Goal: Complete application form: Complete application form

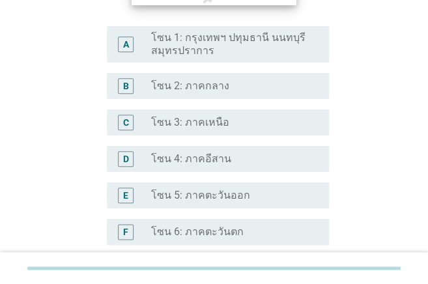
scroll to position [261, 0]
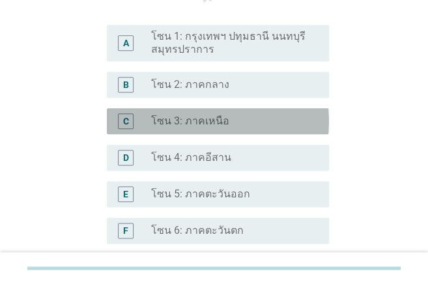
click at [216, 123] on label "โซน 3: ภาคเหนือ" at bounding box center [190, 121] width 78 height 13
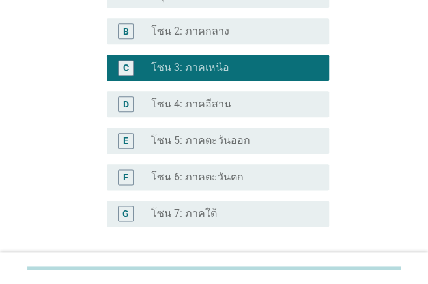
scroll to position [420, 0]
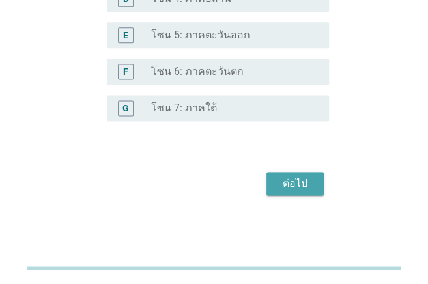
click at [284, 190] on div "ต่อไป" at bounding box center [295, 184] width 36 height 16
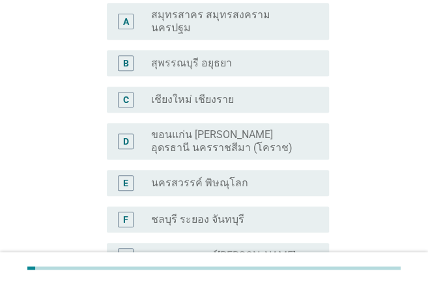
scroll to position [173, 0]
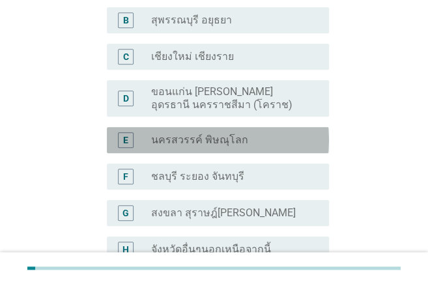
click at [194, 134] on label "นครสวรรค์ พิษณุโลก" at bounding box center [199, 140] width 97 height 13
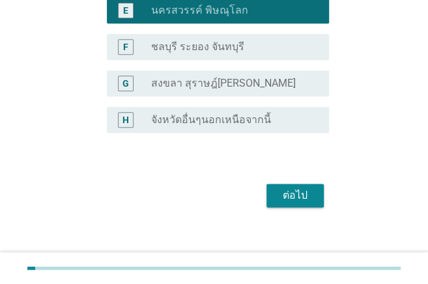
scroll to position [304, 0]
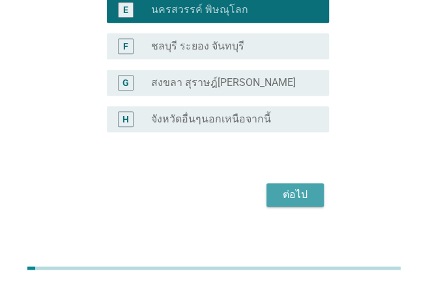
click at [295, 187] on div "ต่อไป" at bounding box center [295, 195] width 36 height 16
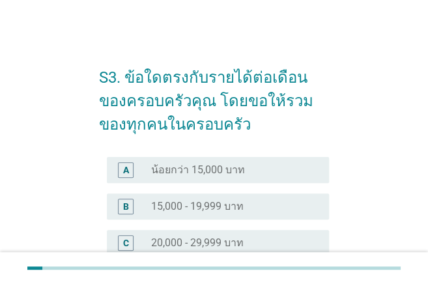
scroll to position [43, 0]
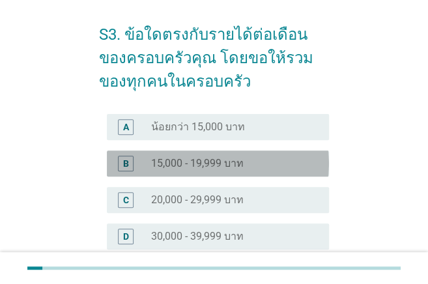
click at [182, 157] on label "15,000 - 19,999 บาท" at bounding box center [197, 163] width 93 height 13
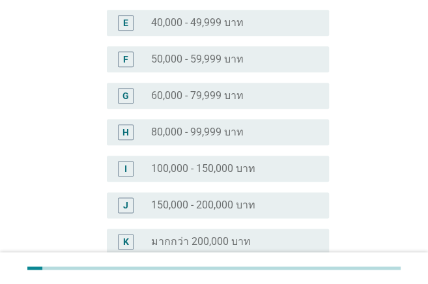
scroll to position [426, 0]
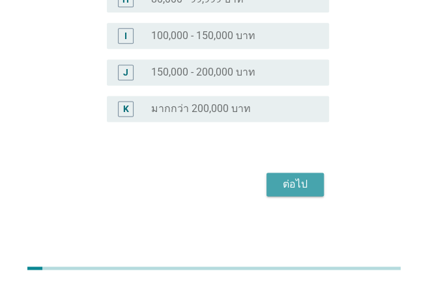
click at [305, 180] on div "ต่อไป" at bounding box center [295, 185] width 36 height 16
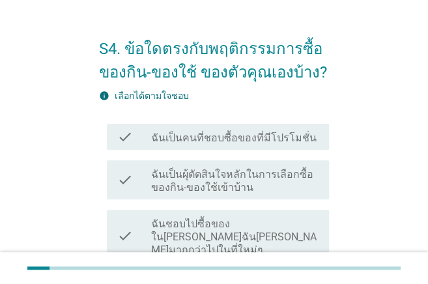
scroll to position [43, 0]
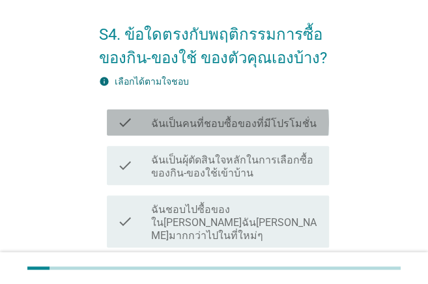
click at [222, 125] on label "ฉันเป็นคนที่ชอบซื้อของที่มีโปรโมชั่น" at bounding box center [234, 123] width 166 height 13
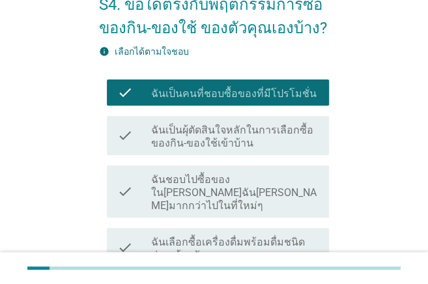
scroll to position [87, 0]
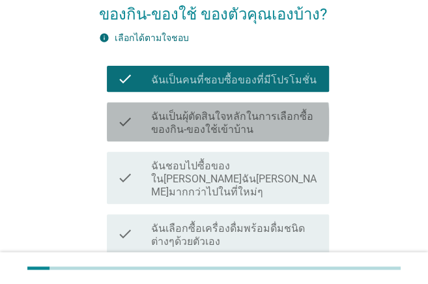
click at [222, 125] on label "ฉันเป็นผุ้ตัดสินใจหลักในการเลือกซื้อของกิน-ของใช้เข้าบ้าน" at bounding box center [234, 123] width 167 height 26
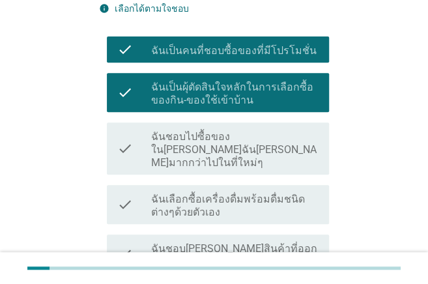
scroll to position [130, 0]
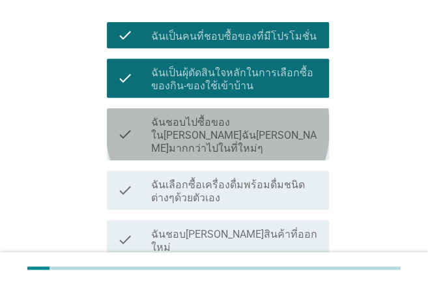
click at [222, 125] on label "ฉันชอบไปซื้อของใน[PERSON_NAME]ฉัน[PERSON_NAME]มากกว่าไปในที่ใหม่ๆ" at bounding box center [234, 135] width 167 height 39
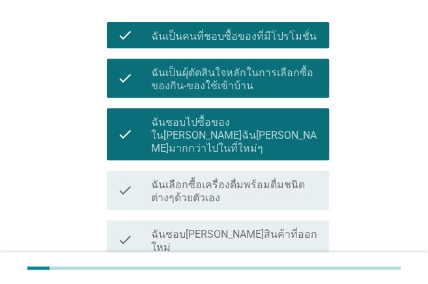
click at [276, 179] on label "ฉันเลือกซื้อเครื่องดื่มพร้อมดื่มชนิดต่างๆด้วยตัวเอง" at bounding box center [234, 192] width 167 height 26
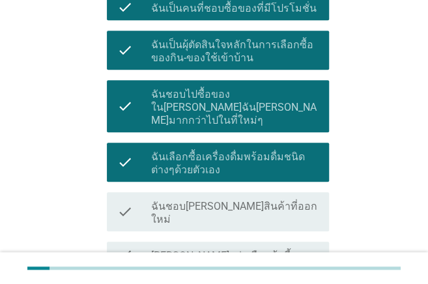
scroll to position [173, 0]
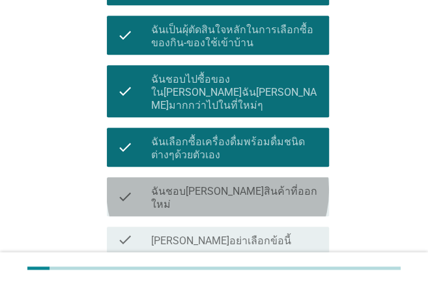
click at [276, 182] on div "check_box_outline_blank ฉันชอบ[PERSON_NAME]สินค้าที่ออกใหม่" at bounding box center [234, 196] width 167 height 29
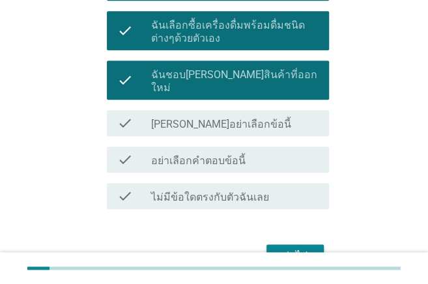
scroll to position [336, 0]
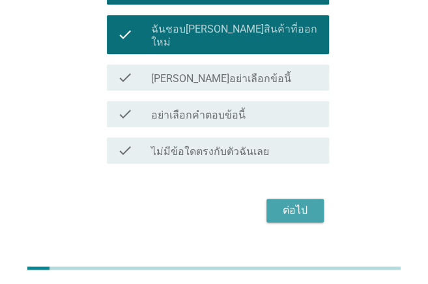
click at [296, 203] on div "ต่อไป" at bounding box center [295, 211] width 36 height 16
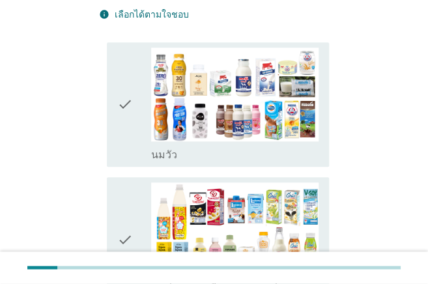
scroll to position [261, 0]
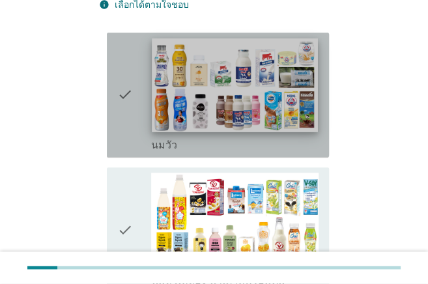
click at [253, 106] on img at bounding box center [235, 84] width 166 height 93
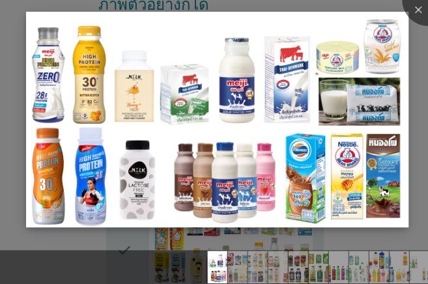
click at [101, 96] on img at bounding box center [217, 119] width 382 height 215
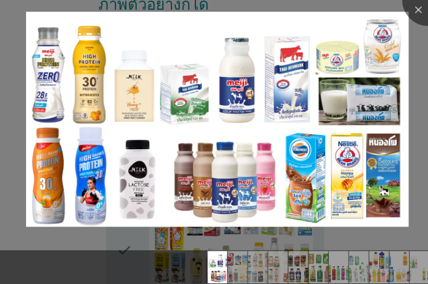
click at [27, 240] on div at bounding box center [214, 244] width 428 height 11
click at [366, 14] on div at bounding box center [428, 0] width 52 height 52
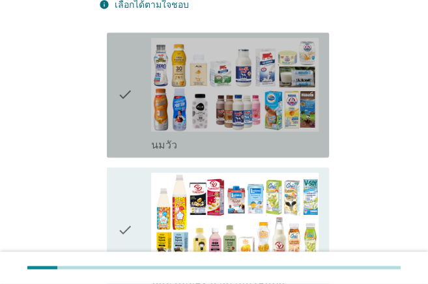
click at [123, 96] on icon "check" at bounding box center [125, 95] width 16 height 115
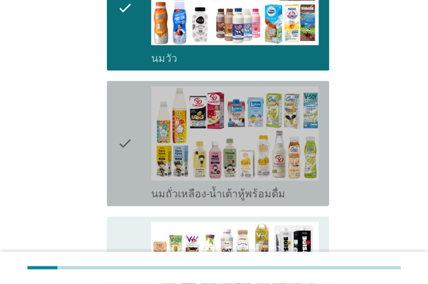
click at [119, 145] on icon "check" at bounding box center [125, 143] width 16 height 115
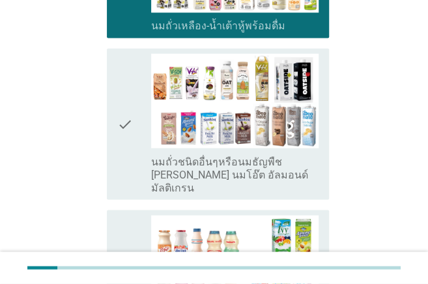
scroll to position [521, 0]
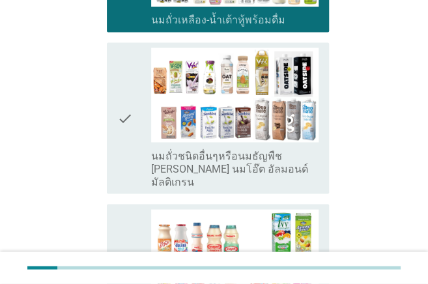
click at [120, 116] on icon "check" at bounding box center [125, 118] width 16 height 141
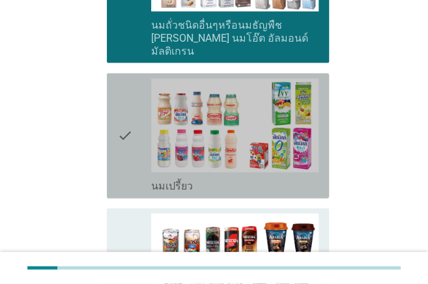
click at [120, 115] on icon "check" at bounding box center [125, 136] width 16 height 115
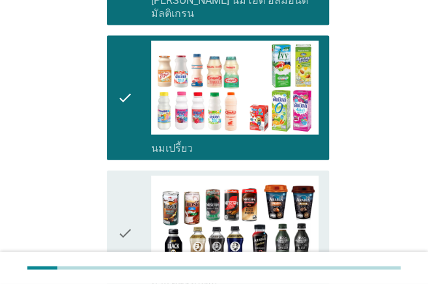
scroll to position [738, 0]
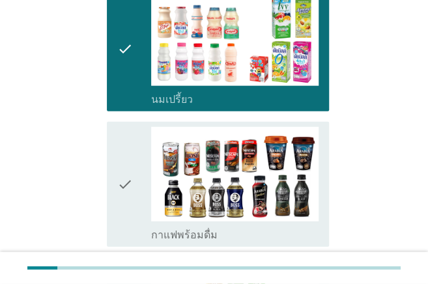
click at [120, 159] on icon "check" at bounding box center [125, 184] width 16 height 115
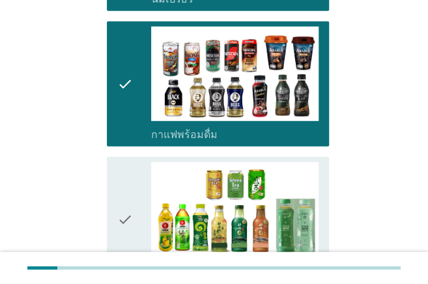
scroll to position [869, 0]
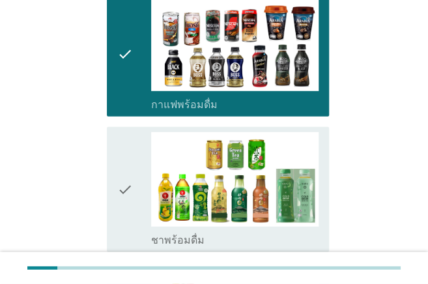
click at [115, 159] on div "check check_box_outline_blank ชาพร้อมดื่ม" at bounding box center [218, 189] width 222 height 125
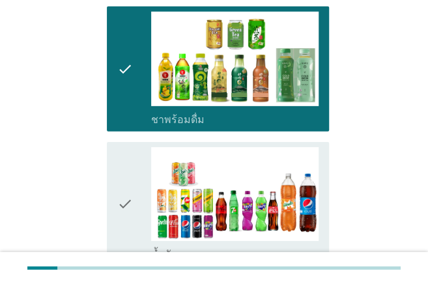
scroll to position [999, 0]
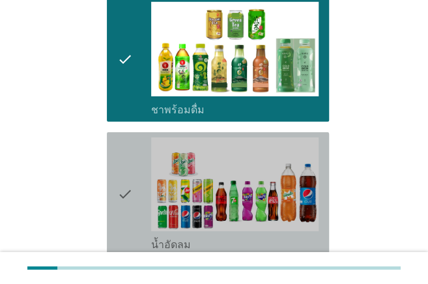
click at [126, 171] on icon "check" at bounding box center [125, 194] width 16 height 115
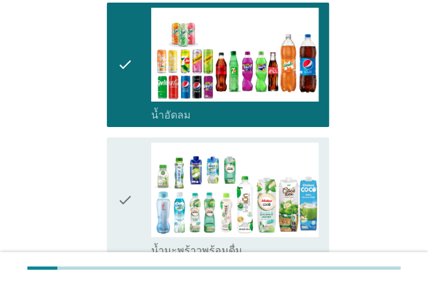
scroll to position [1129, 0]
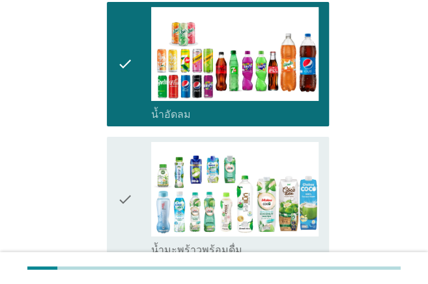
click at [125, 171] on icon "check" at bounding box center [125, 199] width 16 height 115
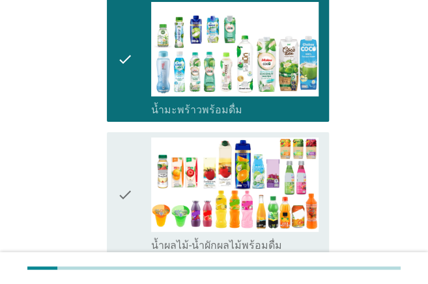
scroll to position [1303, 0]
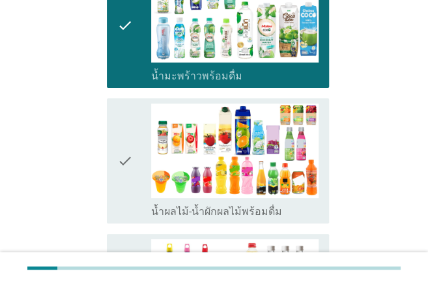
click at [123, 143] on icon "check" at bounding box center [125, 161] width 16 height 115
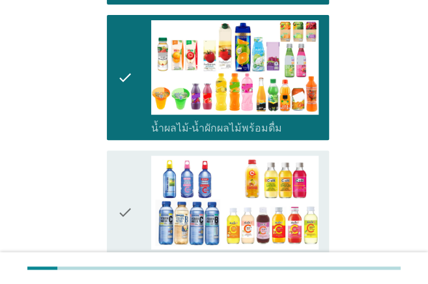
scroll to position [1390, 0]
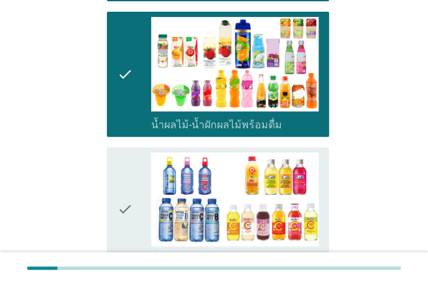
click at [123, 152] on icon "check" at bounding box center [125, 209] width 16 height 115
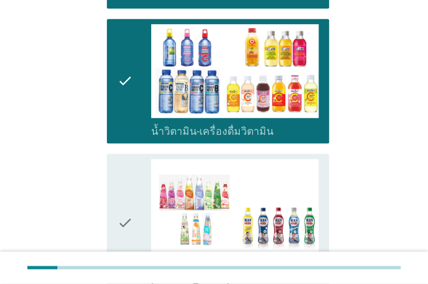
scroll to position [1520, 0]
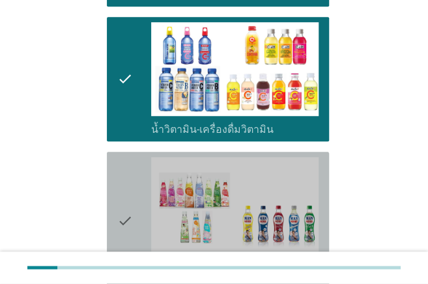
click at [130, 183] on icon "check" at bounding box center [125, 221] width 16 height 128
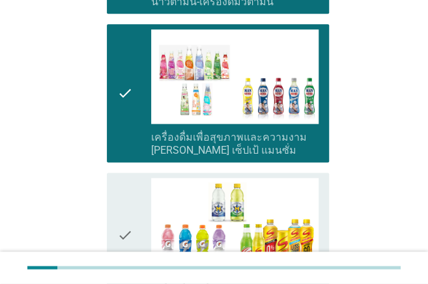
scroll to position [1694, 0]
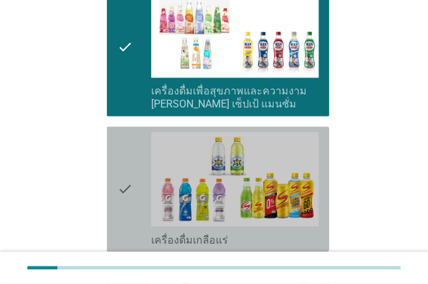
click at [129, 182] on icon "check" at bounding box center [125, 189] width 16 height 115
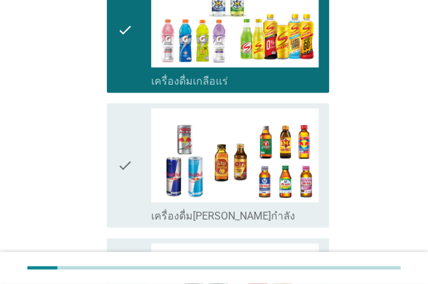
scroll to position [1868, 0]
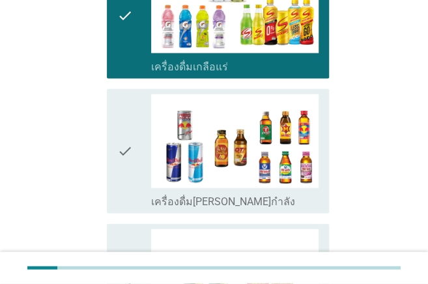
click at [118, 142] on icon "check" at bounding box center [125, 151] width 16 height 115
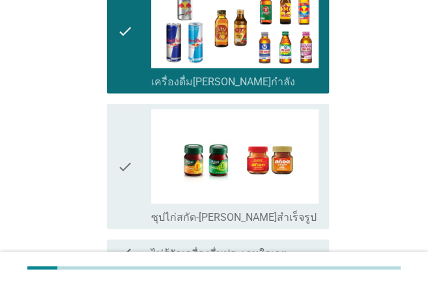
scroll to position [1998, 0]
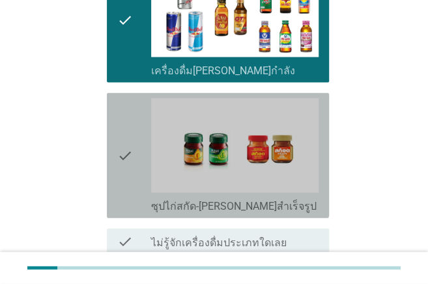
click at [132, 132] on icon "check" at bounding box center [125, 155] width 16 height 115
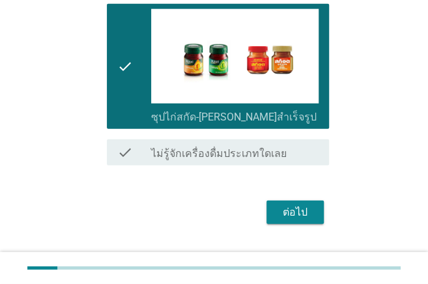
scroll to position [2098, 0]
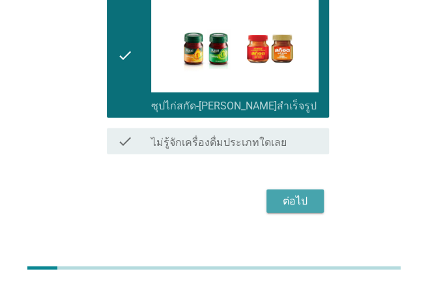
click at [287, 194] on div "ต่อไป" at bounding box center [295, 202] width 36 height 16
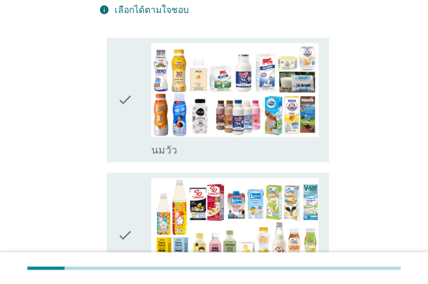
scroll to position [130, 0]
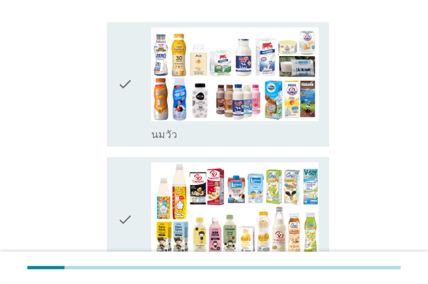
click at [121, 91] on icon "check" at bounding box center [125, 84] width 16 height 115
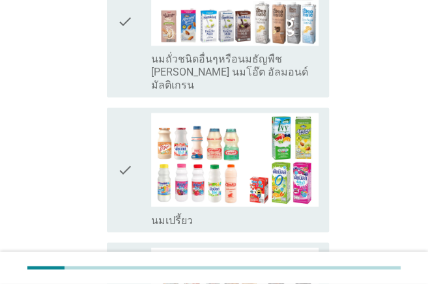
scroll to position [478, 0]
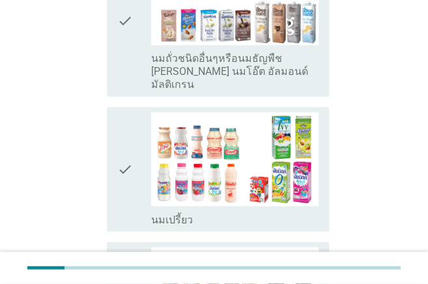
click at [123, 102] on div "check check_box_outline_blank นมเปรี้ยว" at bounding box center [214, 170] width 230 height 136
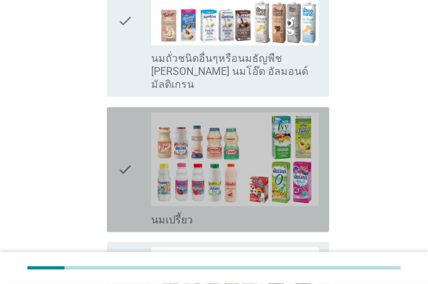
click at [133, 134] on icon "check" at bounding box center [125, 169] width 16 height 115
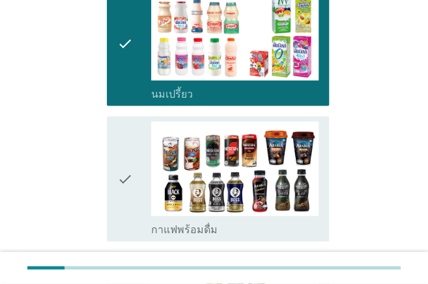
scroll to position [608, 0]
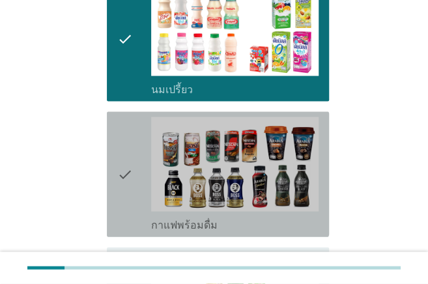
click at [133, 134] on icon "check" at bounding box center [125, 174] width 16 height 115
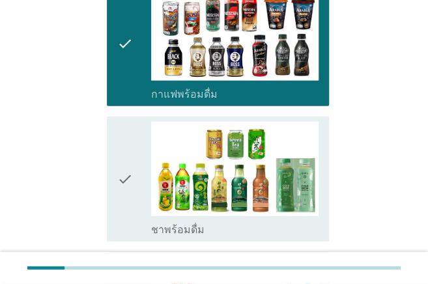
scroll to position [782, 0]
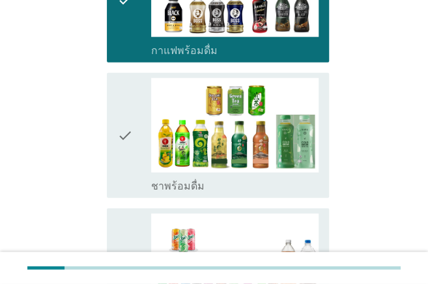
click at [134, 134] on div "check" at bounding box center [133, 135] width 33 height 115
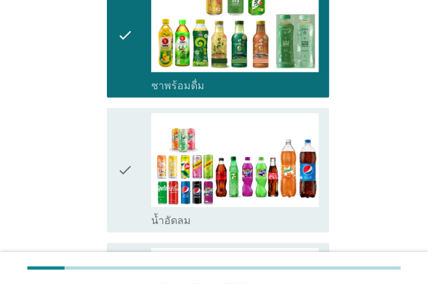
scroll to position [912, 0]
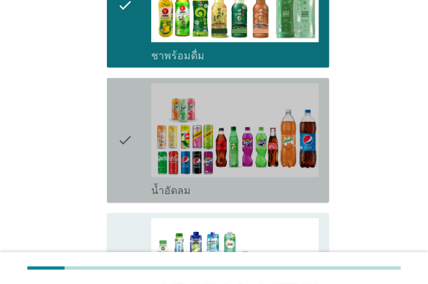
click at [134, 134] on div "check" at bounding box center [133, 140] width 33 height 115
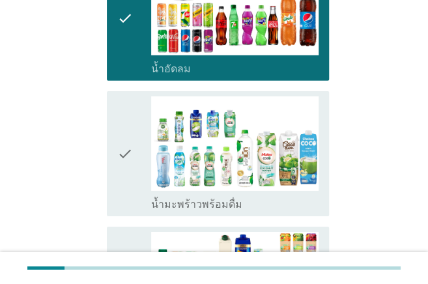
scroll to position [1043, 0]
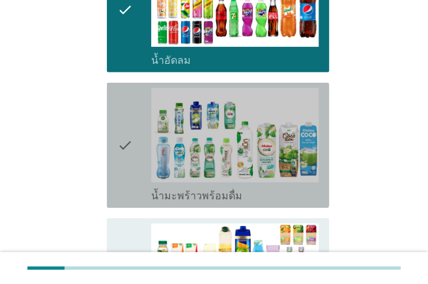
click at [134, 134] on div "check" at bounding box center [133, 145] width 33 height 115
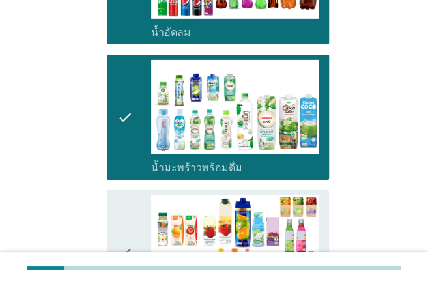
scroll to position [1086, 0]
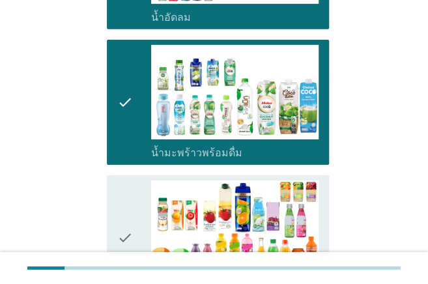
click at [136, 115] on div "check" at bounding box center [133, 102] width 33 height 115
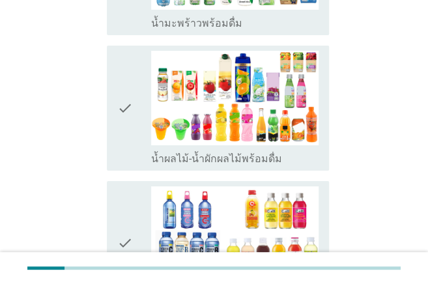
scroll to position [1216, 0]
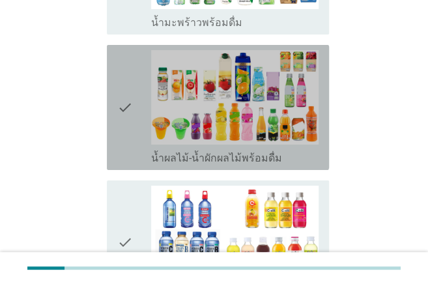
click at [136, 115] on div "check" at bounding box center [133, 107] width 33 height 115
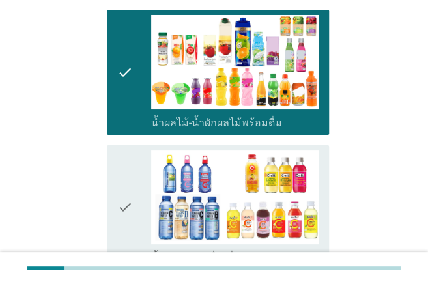
scroll to position [1303, 0]
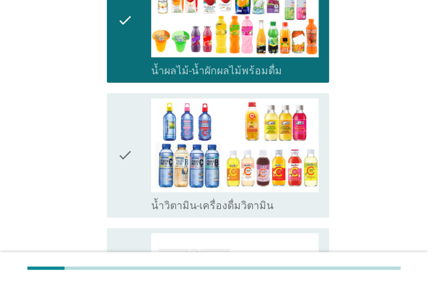
click at [136, 115] on div "check" at bounding box center [133, 155] width 33 height 115
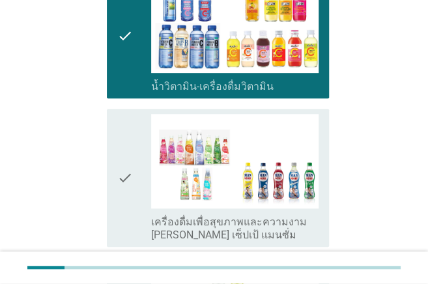
scroll to position [1434, 0]
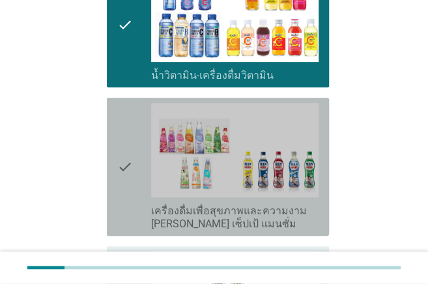
click at [136, 115] on div "check" at bounding box center [133, 167] width 33 height 128
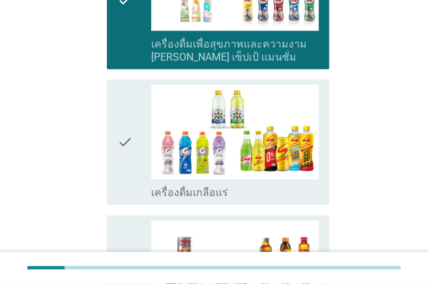
scroll to position [1607, 0]
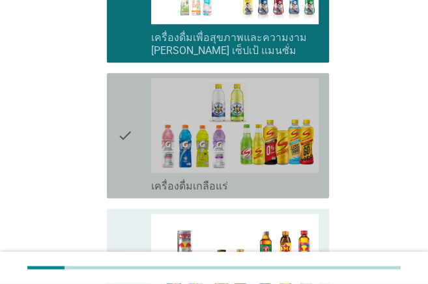
click at [130, 124] on icon "check" at bounding box center [125, 135] width 16 height 115
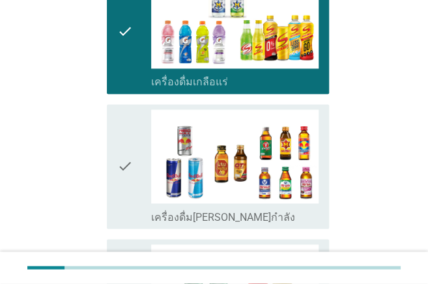
scroll to position [1737, 0]
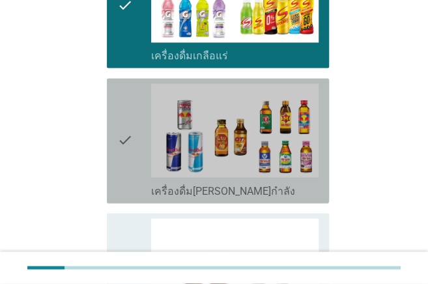
click at [130, 124] on icon "check" at bounding box center [125, 140] width 16 height 115
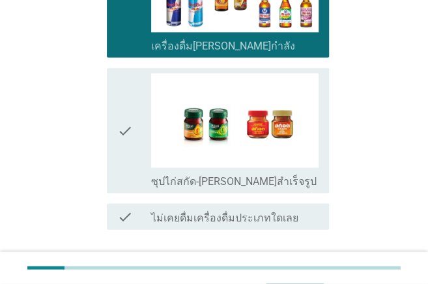
scroll to position [1911, 0]
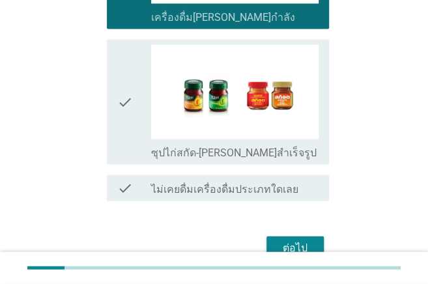
click at [134, 104] on div "check" at bounding box center [133, 101] width 33 height 115
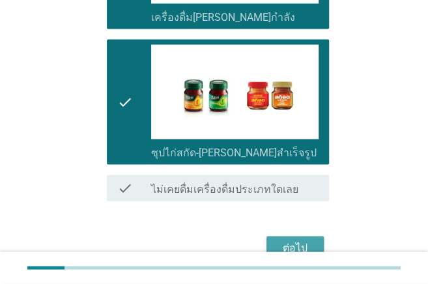
click at [295, 240] on div "ต่อไป" at bounding box center [295, 248] width 36 height 16
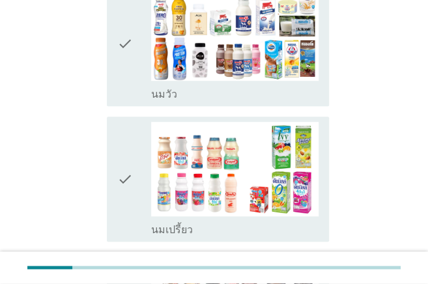
scroll to position [217, 0]
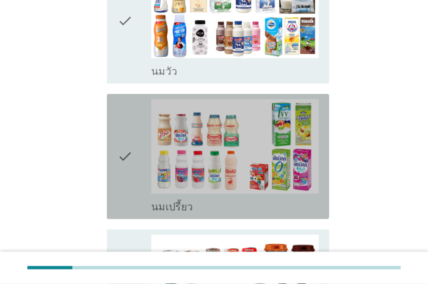
click at [128, 152] on icon "check" at bounding box center [125, 156] width 16 height 115
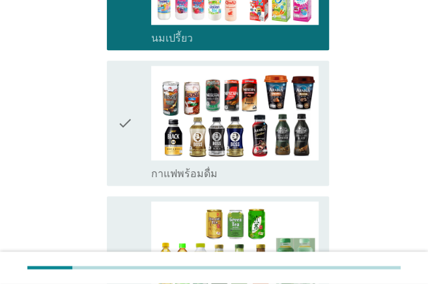
scroll to position [434, 0]
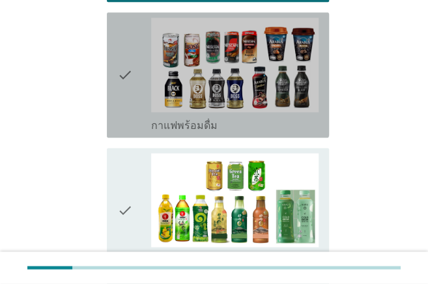
click at [119, 77] on icon "check" at bounding box center [125, 75] width 16 height 115
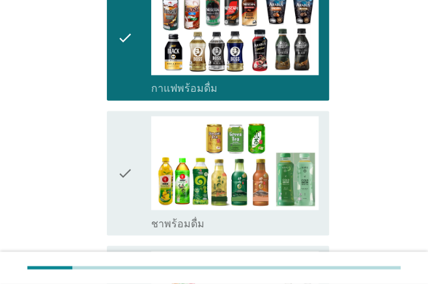
scroll to position [521, 0]
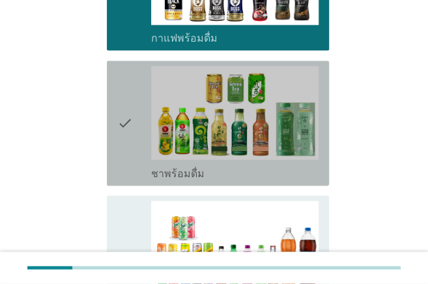
click at [119, 77] on icon "check" at bounding box center [125, 123] width 16 height 115
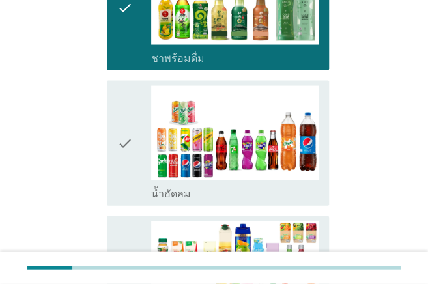
scroll to position [652, 0]
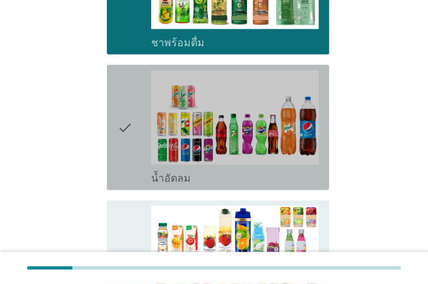
click at [126, 126] on icon "check" at bounding box center [125, 127] width 16 height 115
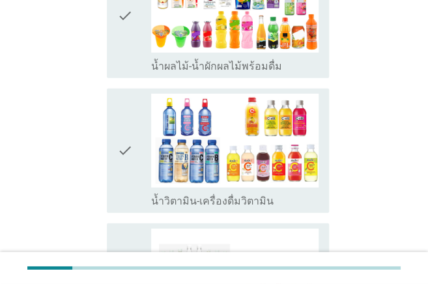
scroll to position [955, 0]
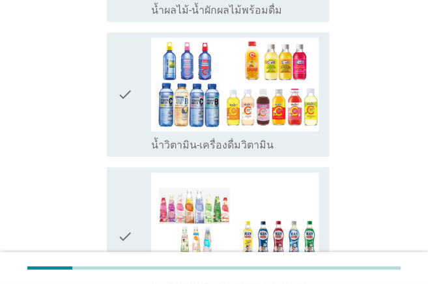
click at [126, 104] on icon "check" at bounding box center [125, 95] width 16 height 115
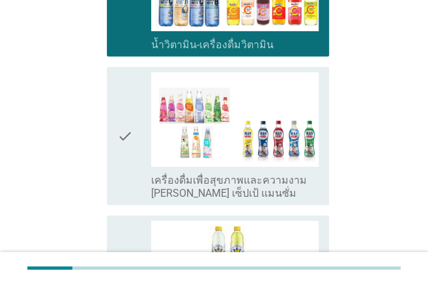
scroll to position [1086, 0]
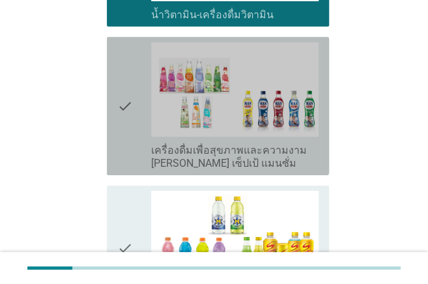
click at [126, 104] on icon "check" at bounding box center [125, 106] width 16 height 128
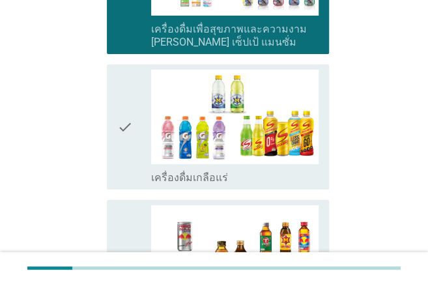
scroll to position [1216, 0]
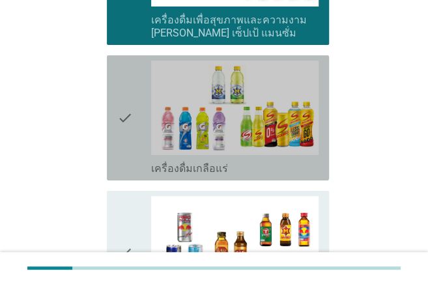
click at [126, 104] on icon "check" at bounding box center [125, 118] width 16 height 115
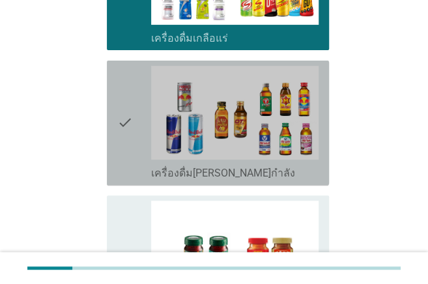
click at [126, 104] on icon "check" at bounding box center [125, 123] width 16 height 115
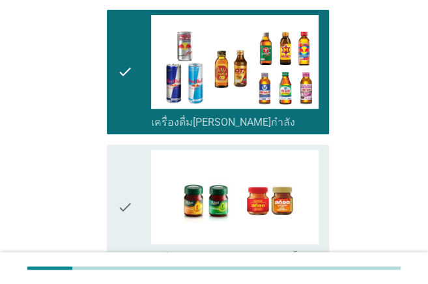
scroll to position [1477, 0]
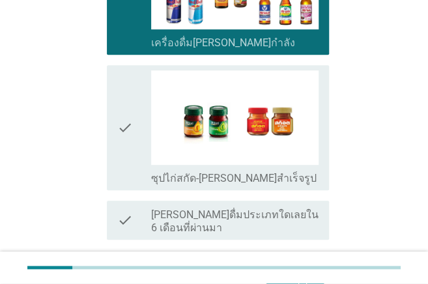
click at [126, 104] on icon "check" at bounding box center [125, 127] width 16 height 115
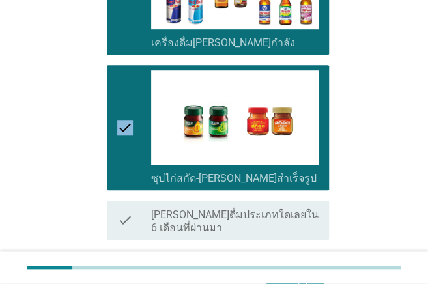
click at [128, 104] on icon "check" at bounding box center [125, 127] width 16 height 115
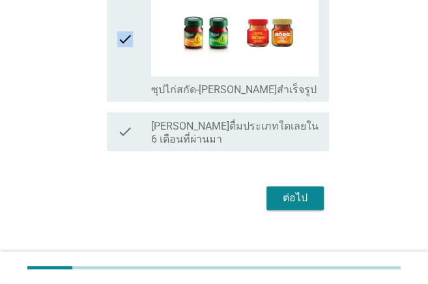
scroll to position [1576, 0]
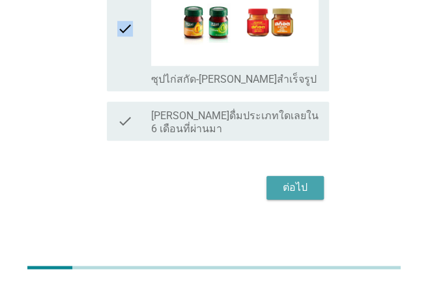
click at [291, 180] on div "ต่อไป" at bounding box center [295, 188] width 36 height 16
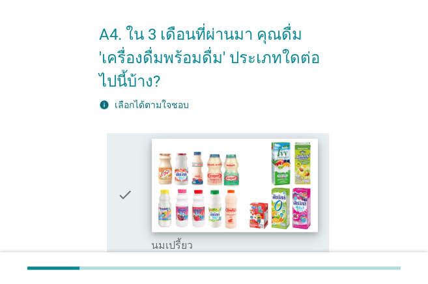
scroll to position [87, 0]
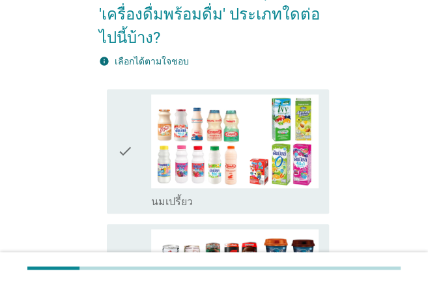
click at [134, 167] on div "check" at bounding box center [133, 151] width 33 height 115
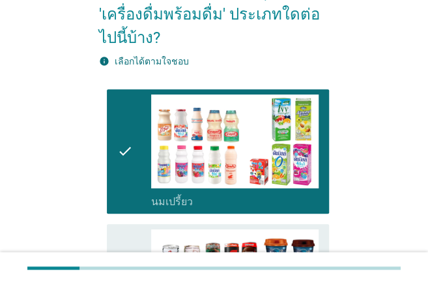
scroll to position [217, 0]
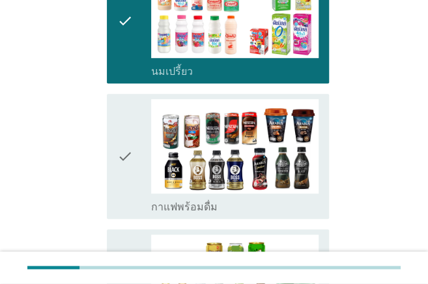
click at [123, 174] on icon "check" at bounding box center [125, 156] width 16 height 115
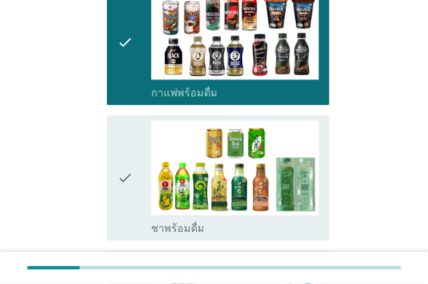
scroll to position [347, 0]
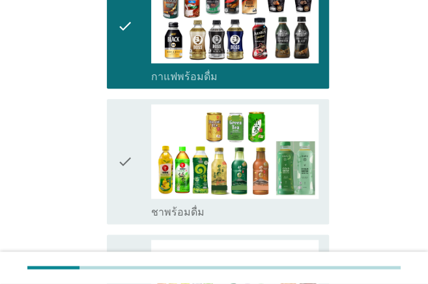
click at [123, 174] on icon "check" at bounding box center [125, 161] width 16 height 115
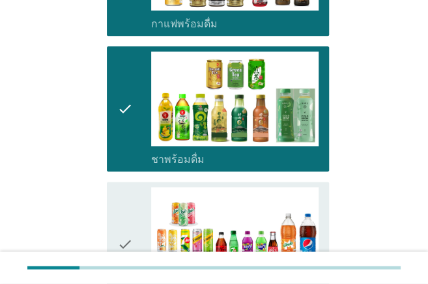
scroll to position [478, 0]
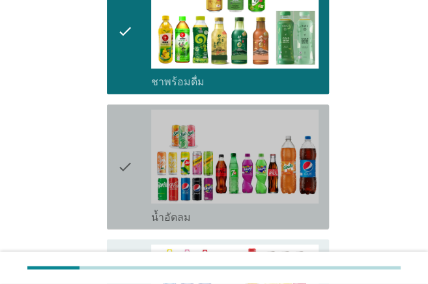
click at [123, 174] on icon "check" at bounding box center [125, 166] width 16 height 115
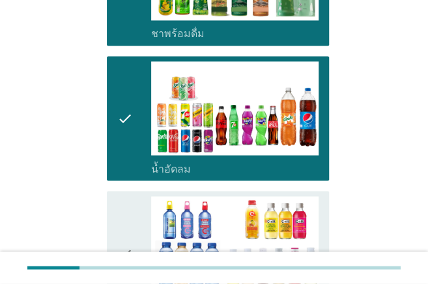
scroll to position [608, 0]
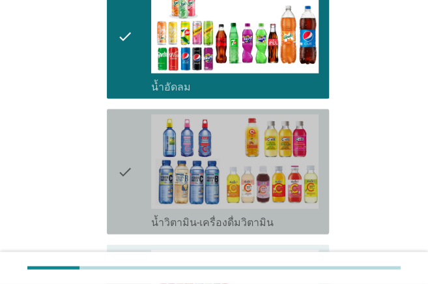
click at [123, 174] on icon "check" at bounding box center [125, 171] width 16 height 115
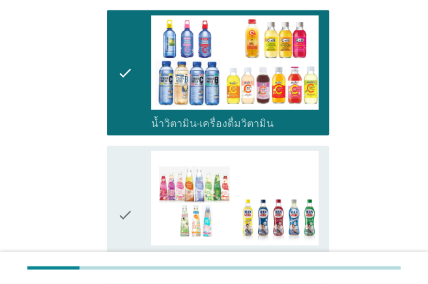
scroll to position [738, 0]
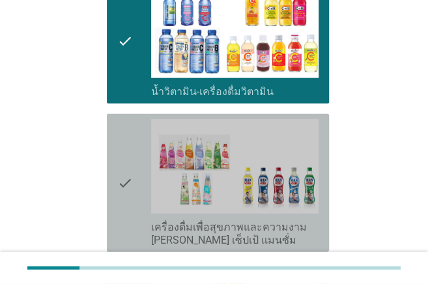
click at [123, 175] on icon "check" at bounding box center [125, 183] width 16 height 128
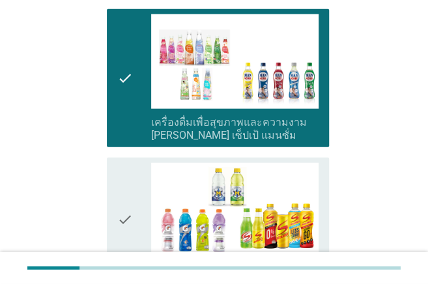
scroll to position [869, 0]
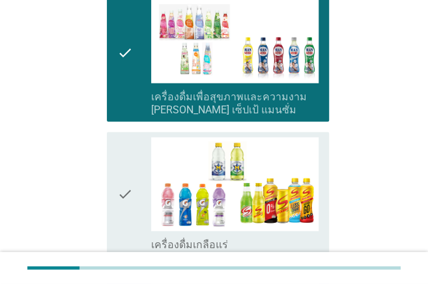
click at [123, 175] on icon "check" at bounding box center [125, 194] width 16 height 115
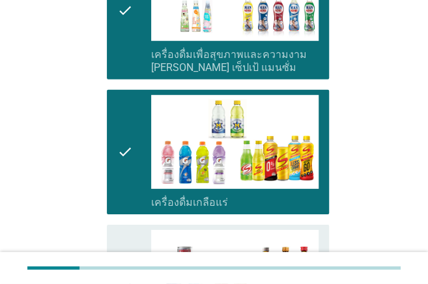
scroll to position [999, 0]
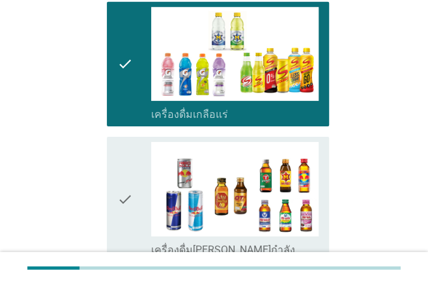
click at [124, 175] on icon "check" at bounding box center [125, 199] width 16 height 115
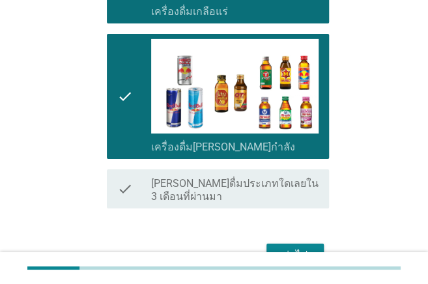
scroll to position [1129, 0]
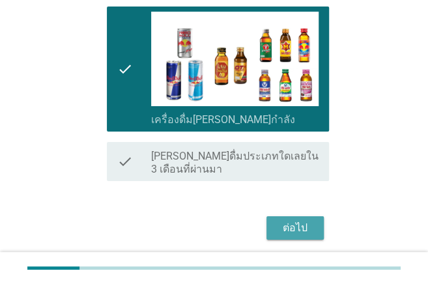
click at [309, 231] on div "ต่อไป" at bounding box center [295, 228] width 36 height 16
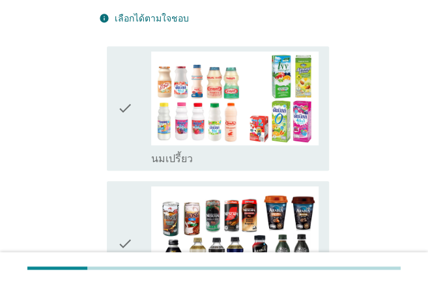
scroll to position [130, 0]
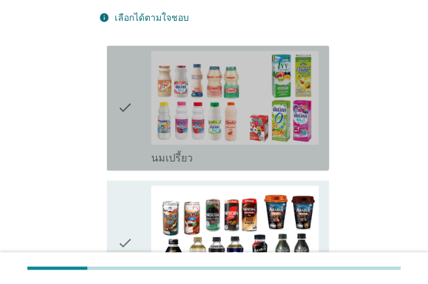
click at [121, 119] on icon "check" at bounding box center [125, 108] width 16 height 115
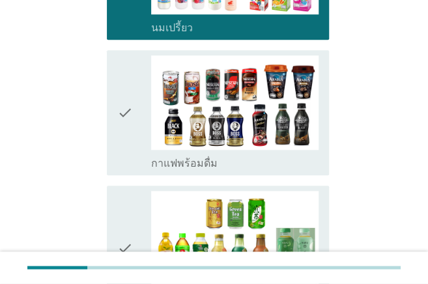
click at [121, 119] on icon "check" at bounding box center [125, 112] width 16 height 115
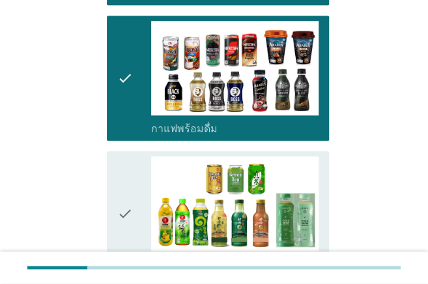
scroll to position [391, 0]
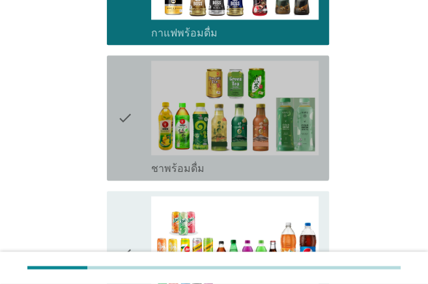
click at [135, 119] on div "check" at bounding box center [133, 118] width 33 height 115
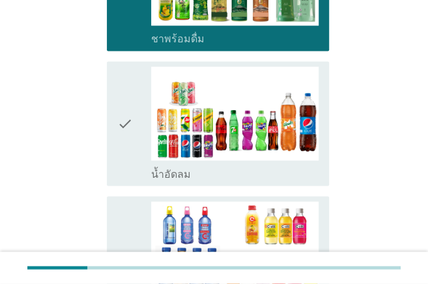
scroll to position [521, 0]
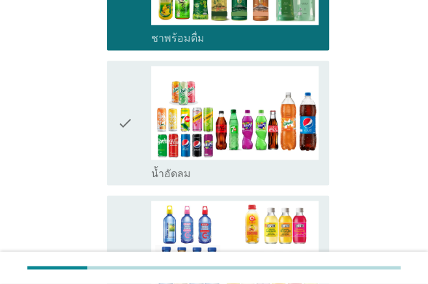
click at [135, 118] on div "check" at bounding box center [133, 123] width 33 height 115
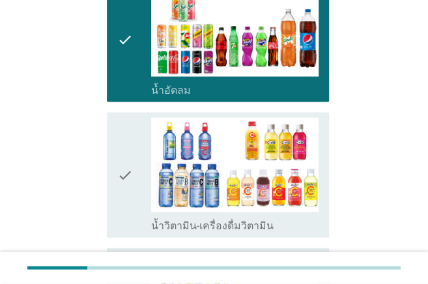
scroll to position [652, 0]
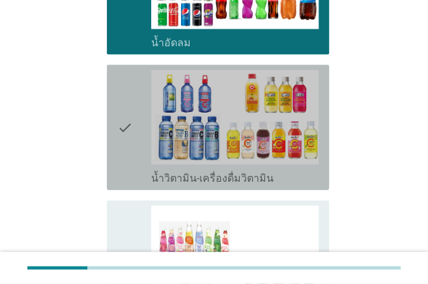
click at [132, 129] on icon "check" at bounding box center [125, 127] width 16 height 115
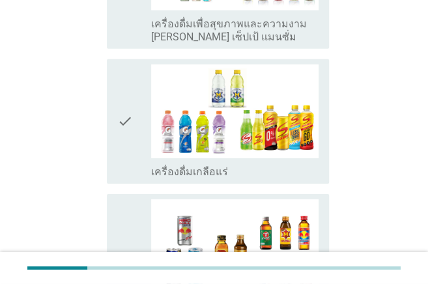
scroll to position [955, 0]
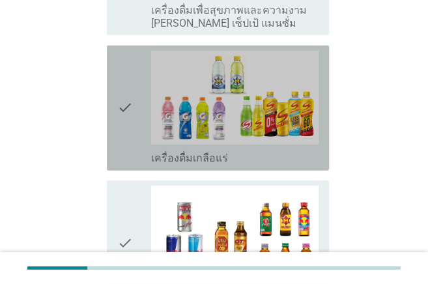
click at [126, 109] on icon "check" at bounding box center [125, 108] width 16 height 115
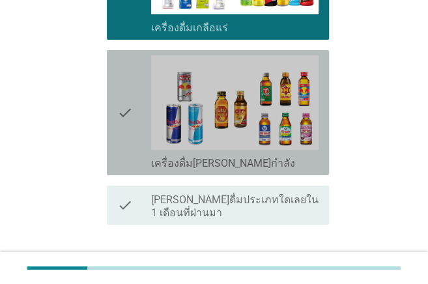
click at [126, 109] on icon "check" at bounding box center [125, 112] width 16 height 115
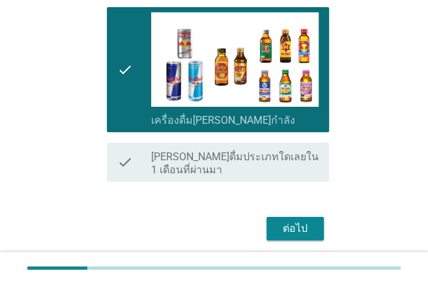
scroll to position [1170, 0]
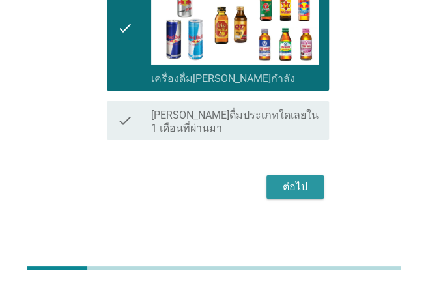
click at [314, 189] on button "ต่อไป" at bounding box center [295, 186] width 57 height 23
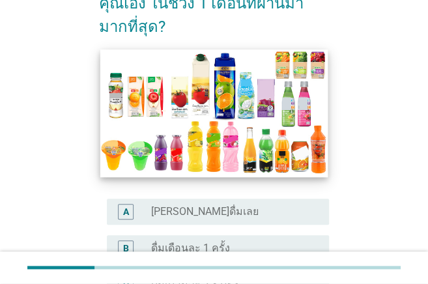
scroll to position [261, 0]
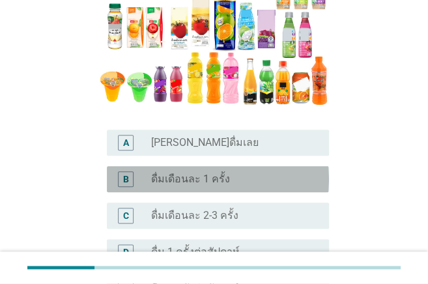
click at [220, 169] on div "B radio_button_unchecked ดื่มเดือนละ 1 ครั้ง" at bounding box center [218, 179] width 222 height 26
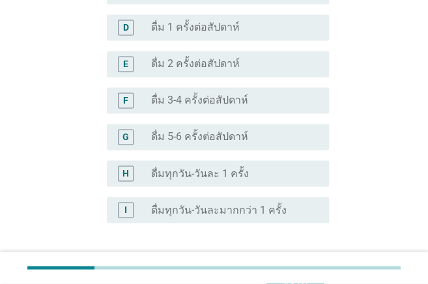
scroll to position [586, 0]
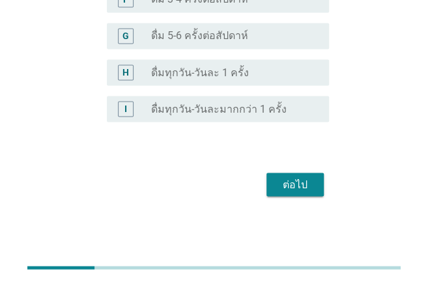
click at [274, 186] on button "ต่อไป" at bounding box center [295, 184] width 57 height 23
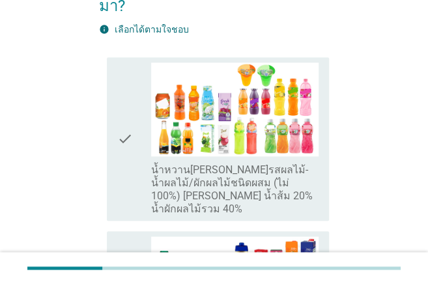
scroll to position [217, 0]
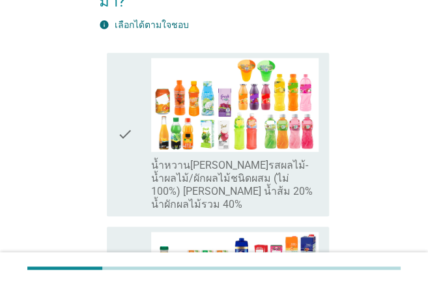
click at [132, 101] on icon "check" at bounding box center [125, 135] width 16 height 154
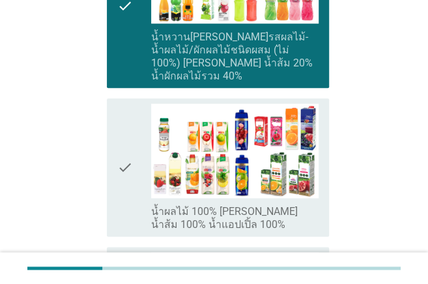
scroll to position [347, 0]
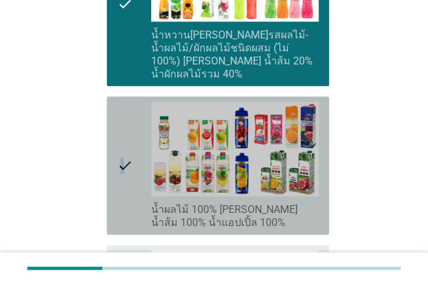
click at [123, 141] on icon "check" at bounding box center [125, 166] width 16 height 128
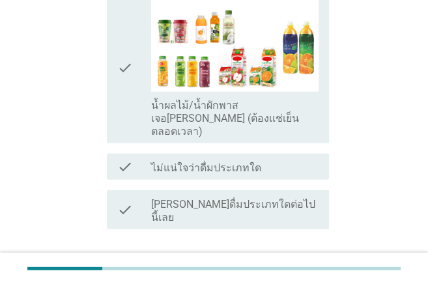
scroll to position [777, 0]
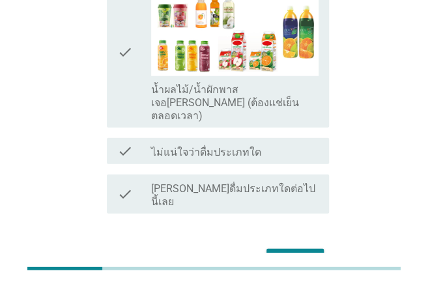
click at [303, 243] on div "ต่อไป" at bounding box center [295, 261] width 36 height 16
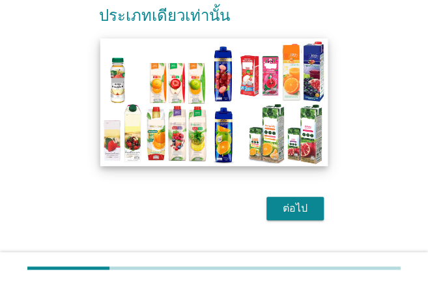
scroll to position [133, 0]
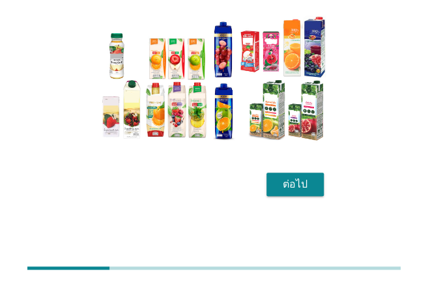
click at [293, 184] on div "ต่อไป" at bounding box center [295, 185] width 36 height 16
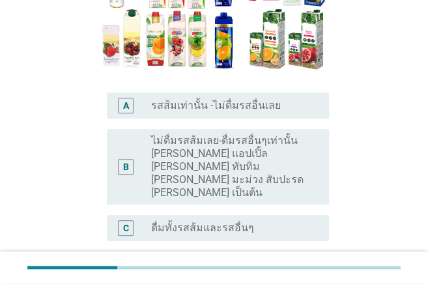
scroll to position [217, 0]
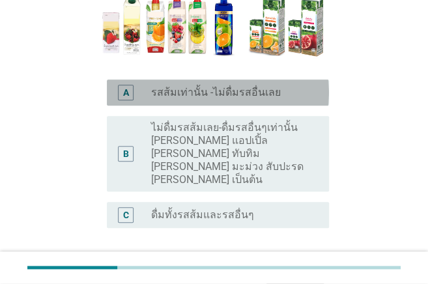
click at [238, 92] on label "รสส้มเท่านั้น -ไม่ดื่มรสอื่นเลย" at bounding box center [216, 92] width 130 height 13
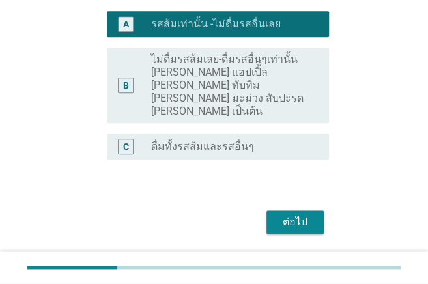
scroll to position [297, 0]
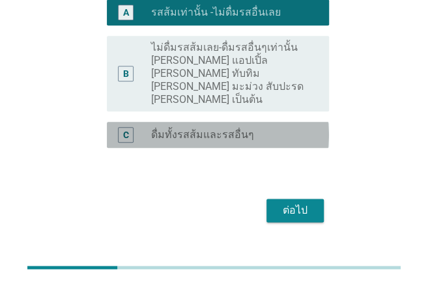
click at [249, 128] on div "radio_button_unchecked ดื่มทั้งรสส้มและรสอื่นๆ" at bounding box center [229, 134] width 157 height 13
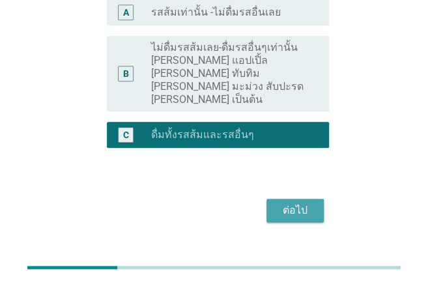
click at [300, 203] on div "ต่อไป" at bounding box center [295, 211] width 36 height 16
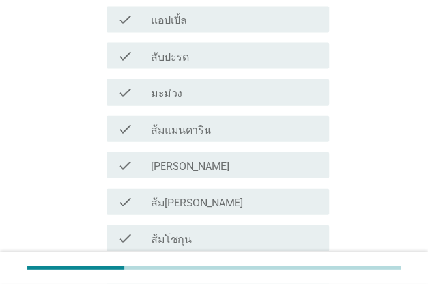
scroll to position [738, 0]
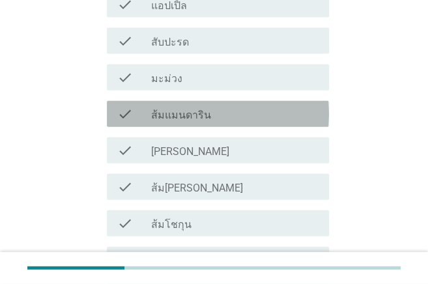
click at [213, 106] on div "check_box_outline_blank ส้มแมนดาริน" at bounding box center [234, 114] width 167 height 16
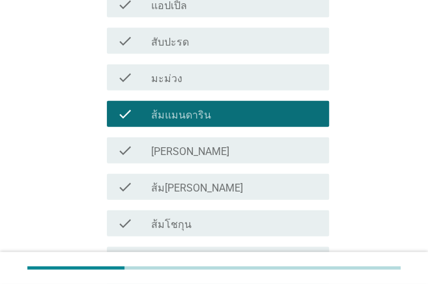
scroll to position [782, 0]
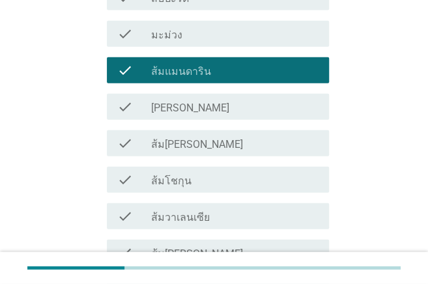
click at [212, 138] on div "check check_box_outline_blank ส้ม[PERSON_NAME]" at bounding box center [218, 143] width 222 height 26
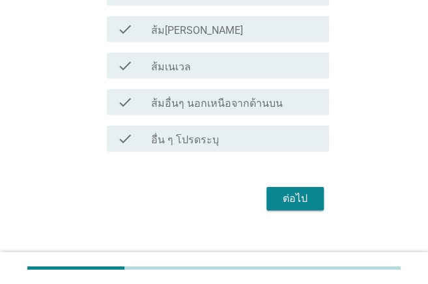
scroll to position [1007, 0]
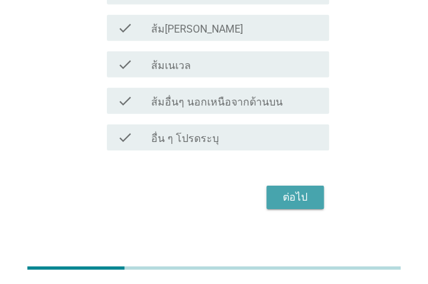
click at [301, 190] on div "ต่อไป" at bounding box center [295, 198] width 36 height 16
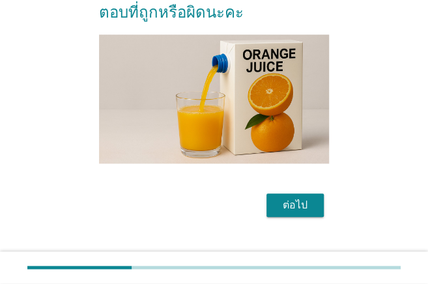
scroll to position [250, 0]
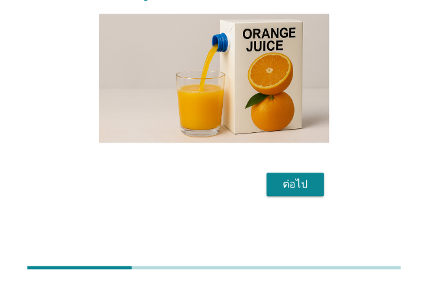
click at [283, 177] on div "ต่อไป" at bounding box center [295, 185] width 36 height 16
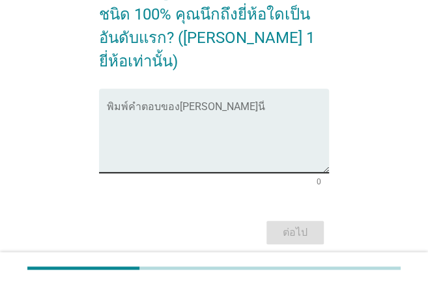
scroll to position [130, 0]
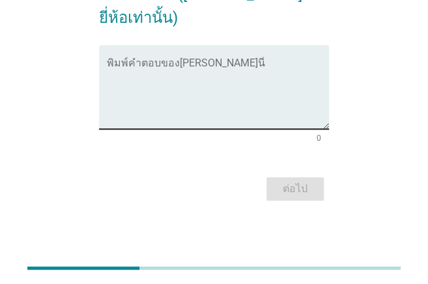
click at [210, 67] on textarea "พิมพ์คำตอบของคุณ ที่นี่" at bounding box center [218, 95] width 222 height 68
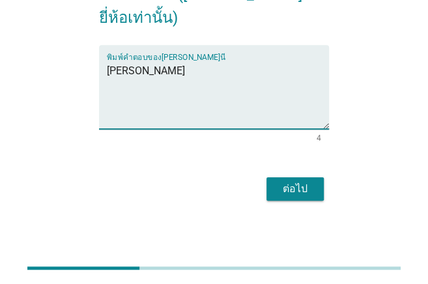
type textarea "[PERSON_NAME]"
click at [292, 183] on div "ต่อไป" at bounding box center [295, 189] width 36 height 16
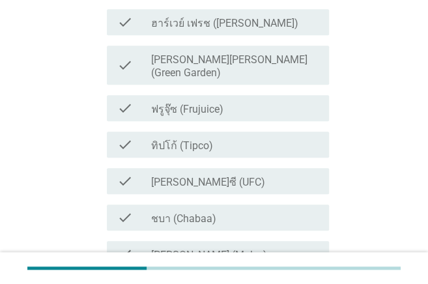
scroll to position [217, 0]
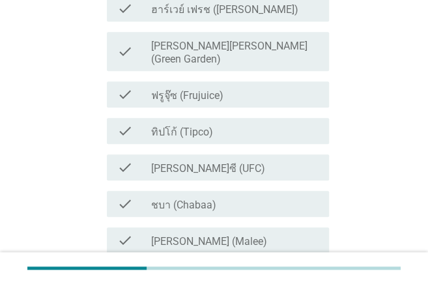
click at [216, 123] on div "check_box_outline_blank ทิปโก้ (Tipco)" at bounding box center [234, 131] width 167 height 16
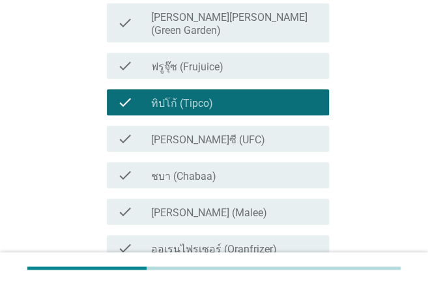
scroll to position [261, 0]
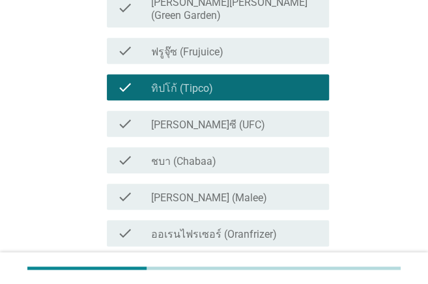
click at [232, 116] on div "check_box_outline_blank [PERSON_NAME]ซี (UFC)" at bounding box center [234, 124] width 167 height 16
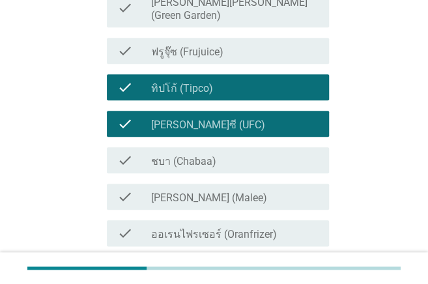
scroll to position [304, 0]
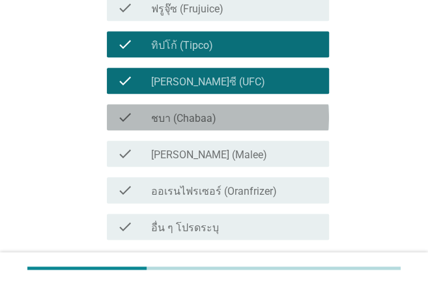
click at [233, 109] on div "check_box_outline_blank ชบา (Chabaa)" at bounding box center [234, 117] width 167 height 16
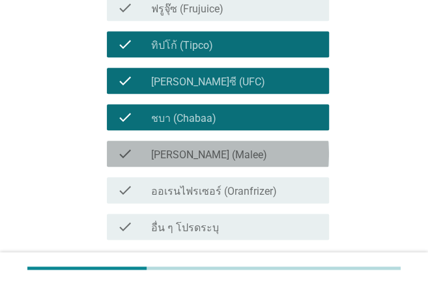
click at [233, 141] on div "check check_box_outline_blank [PERSON_NAME] (Malee)" at bounding box center [218, 154] width 222 height 26
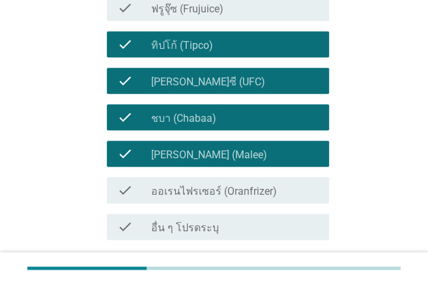
scroll to position [347, 0]
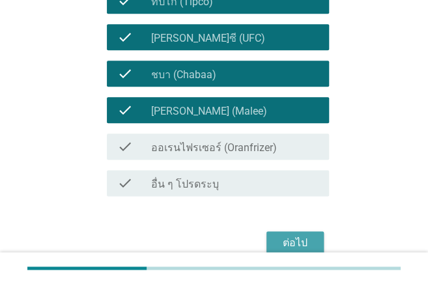
click at [279, 235] on div "ต่อไป" at bounding box center [295, 243] width 36 height 16
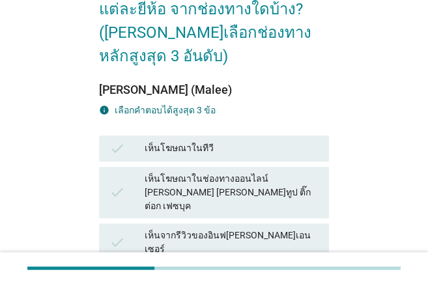
scroll to position [130, 0]
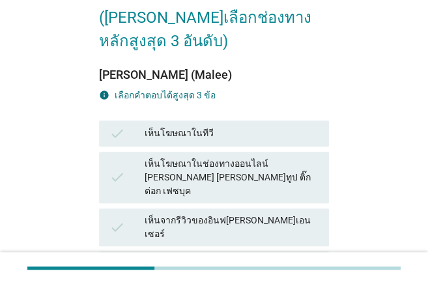
click at [190, 157] on div "เห็นโฆษณาในช่องทางออนไลน์ [PERSON_NAME] [PERSON_NAME]ทูป ติ๊กต่อก เฟซบุค" at bounding box center [232, 177] width 174 height 41
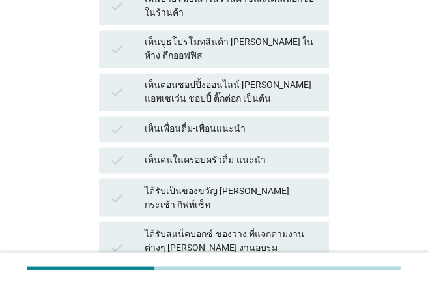
scroll to position [547, 0]
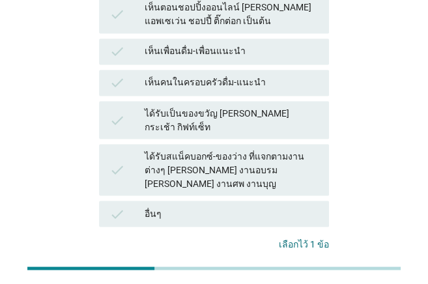
click at [317, 243] on div "ต่อไป" at bounding box center [300, 286] width 36 height 14
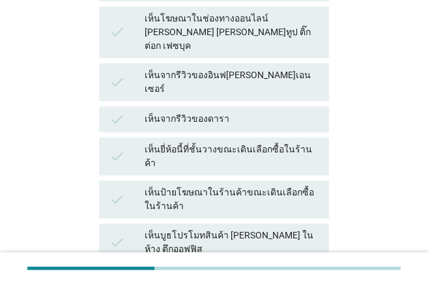
scroll to position [261, 0]
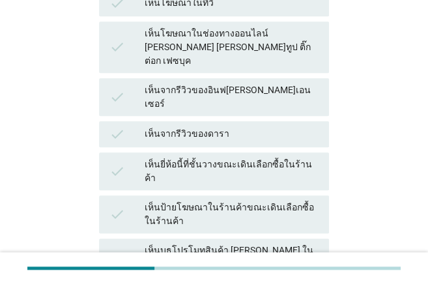
click at [242, 158] on div "เห็นยี่ห้อนี้ที่ชั้นวางขณะเดินเลือกซื้อในร้านค้า" at bounding box center [232, 171] width 174 height 27
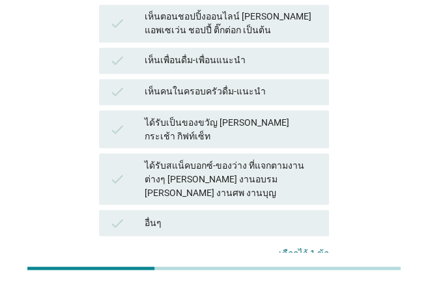
scroll to position [547, 0]
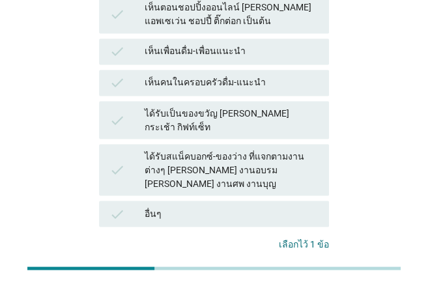
click at [285, 243] on div "ต่อไป" at bounding box center [300, 286] width 36 height 14
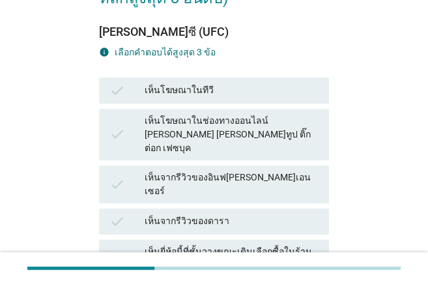
scroll to position [217, 0]
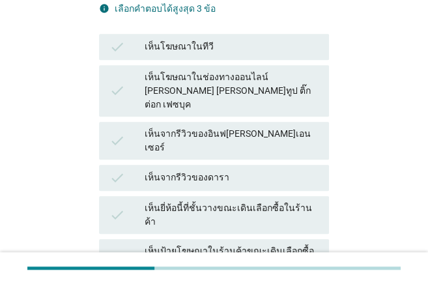
click at [278, 201] on div "เห็นยี่ห้อนี้ที่ชั้นวางขณะเดินเลือกซื้อในร้านค้า" at bounding box center [232, 214] width 174 height 27
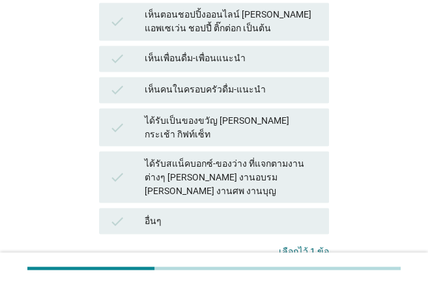
scroll to position [547, 0]
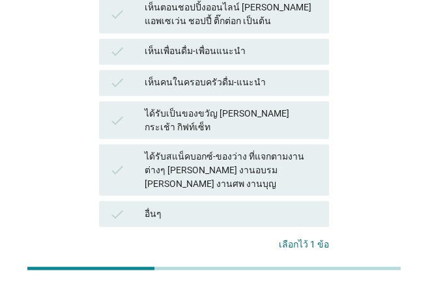
click at [303, 243] on div "ต่อไป" at bounding box center [300, 286] width 36 height 14
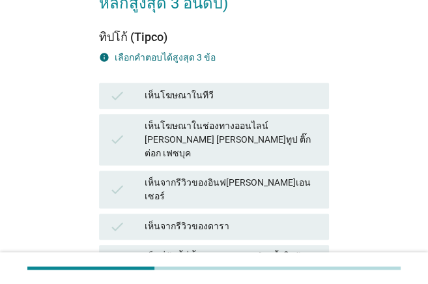
scroll to position [173, 0]
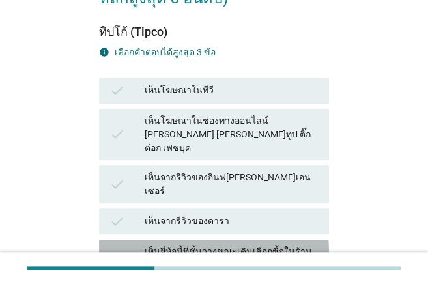
click at [301, 243] on div "เห็นยี่ห้อนี้ที่ชั้นวางขณะเดินเลือกซื้อในร้านค้า" at bounding box center [232, 258] width 174 height 27
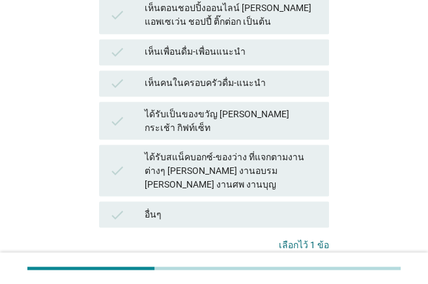
scroll to position [547, 0]
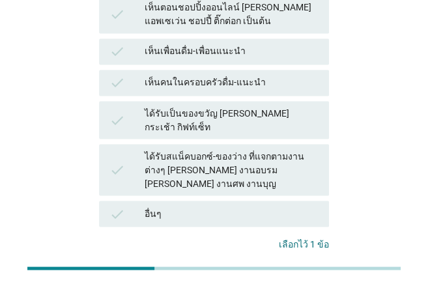
click at [309, 243] on button "คำถามต่อไป" at bounding box center [294, 285] width 70 height 23
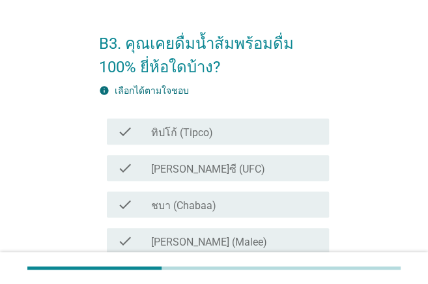
scroll to position [43, 0]
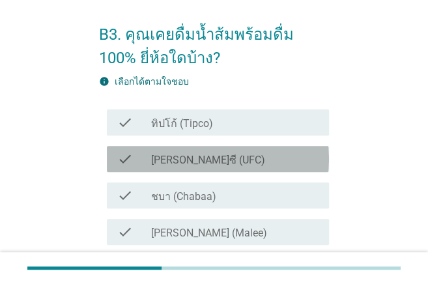
click at [181, 158] on label "[PERSON_NAME]ซี (UFC)" at bounding box center [208, 160] width 114 height 13
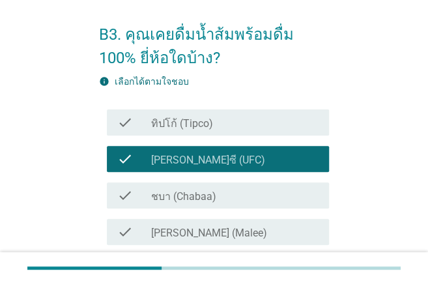
scroll to position [87, 0]
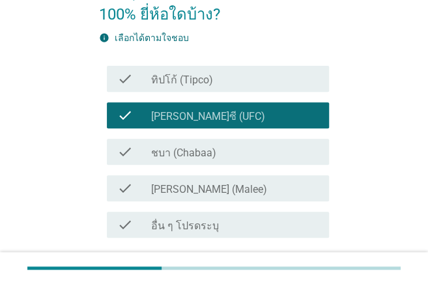
click at [175, 180] on div "check_box_outline_blank [PERSON_NAME] (Malee)" at bounding box center [234, 188] width 167 height 16
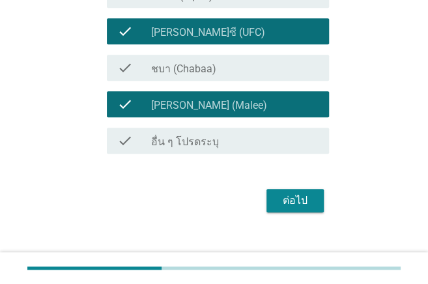
scroll to position [187, 0]
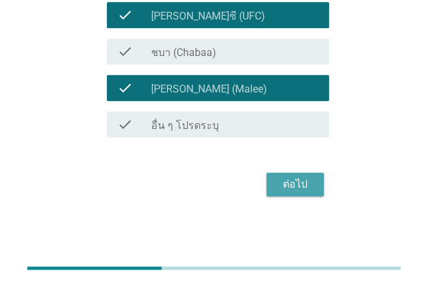
click at [284, 182] on div "ต่อไป" at bounding box center [295, 185] width 36 height 16
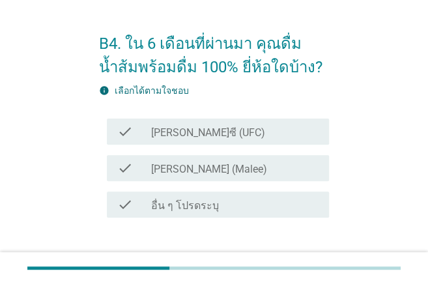
scroll to position [43, 0]
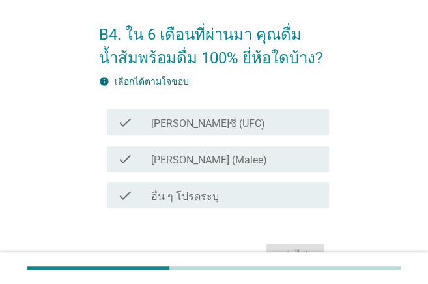
click at [162, 154] on label "[PERSON_NAME] (Malee)" at bounding box center [209, 160] width 116 height 13
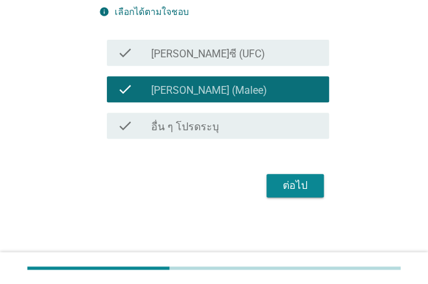
scroll to position [114, 0]
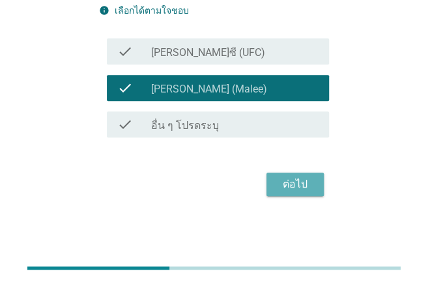
click at [298, 191] on button "ต่อไป" at bounding box center [295, 184] width 57 height 23
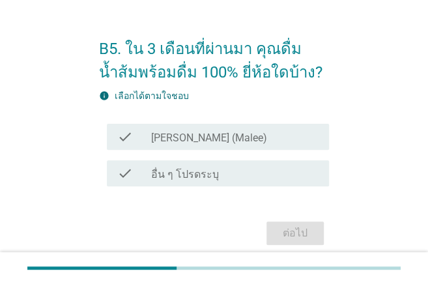
scroll to position [43, 0]
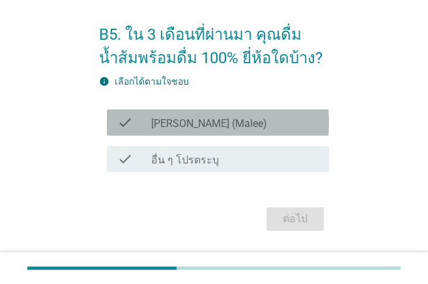
click at [177, 119] on label "[PERSON_NAME] (Malee)" at bounding box center [209, 123] width 116 height 13
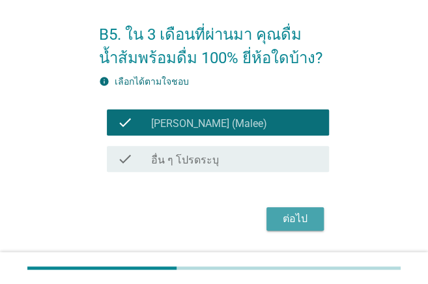
click at [285, 219] on div "ต่อไป" at bounding box center [295, 219] width 36 height 16
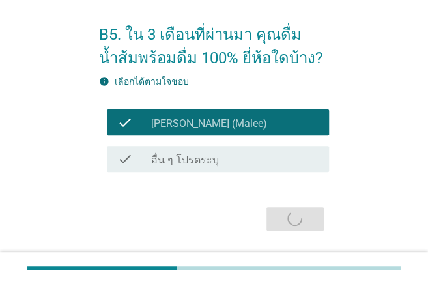
scroll to position [0, 0]
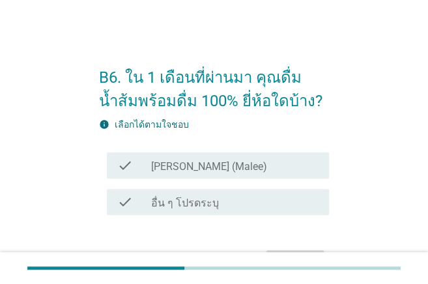
click at [225, 167] on div "check_box_outline_blank [PERSON_NAME] (Malee)" at bounding box center [234, 166] width 167 height 16
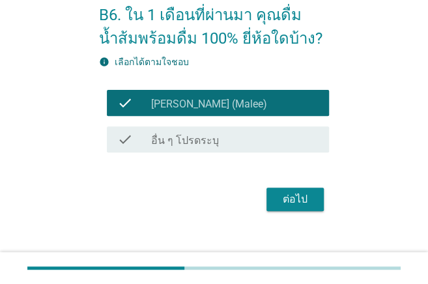
scroll to position [78, 0]
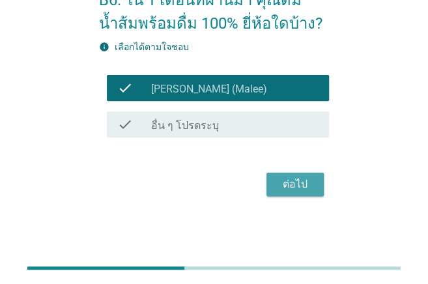
click at [300, 188] on div "ต่อไป" at bounding box center [295, 185] width 36 height 16
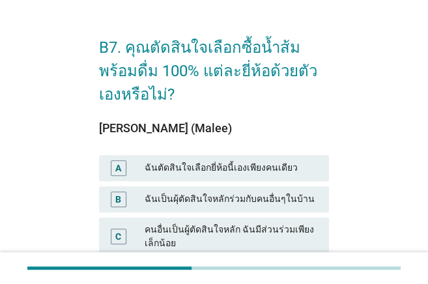
scroll to position [43, 0]
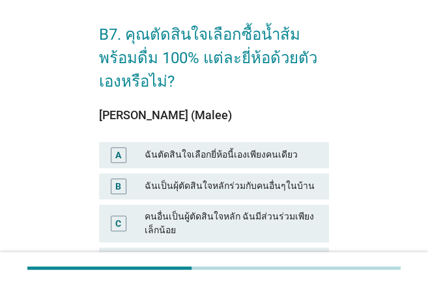
click at [299, 189] on div "ฉันเป็นผุ้ตัดสินใจหลักร่วมกับคนอื่นๆในบ้าน" at bounding box center [232, 187] width 174 height 16
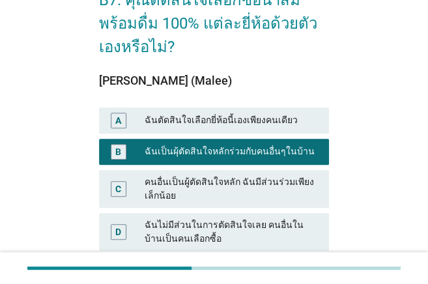
scroll to position [173, 0]
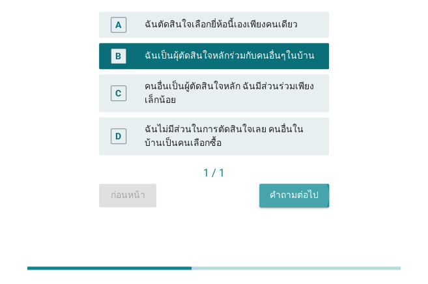
click at [304, 196] on div "คำถามต่อไป" at bounding box center [294, 195] width 49 height 14
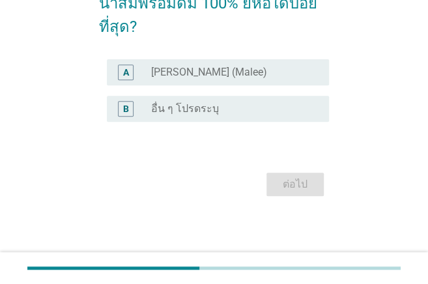
scroll to position [0, 0]
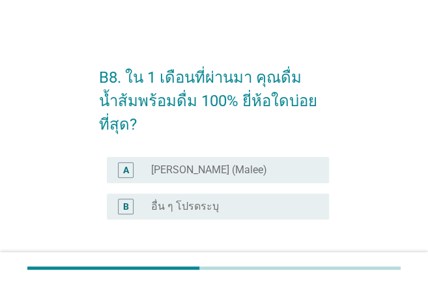
click at [192, 157] on div "A radio_button_unchecked [PERSON_NAME] (Malee)" at bounding box center [218, 170] width 222 height 26
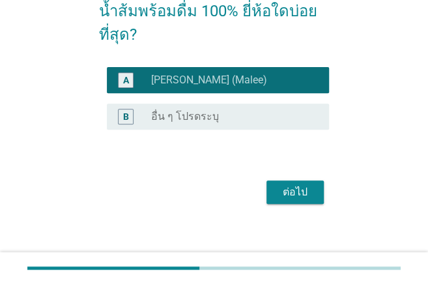
scroll to position [98, 0]
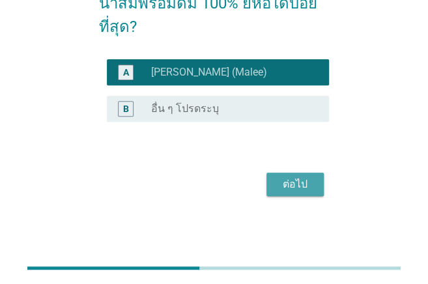
click at [279, 183] on div "ต่อไป" at bounding box center [295, 185] width 36 height 16
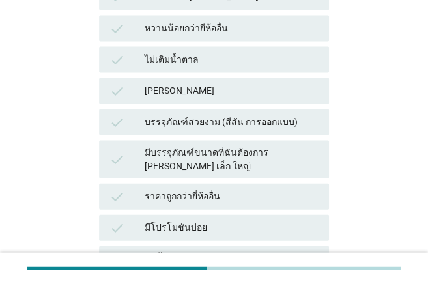
scroll to position [652, 0]
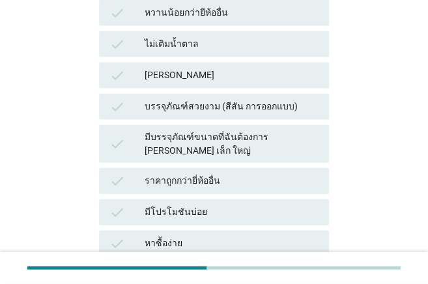
click at [302, 228] on div "check หาซื้อง่าย" at bounding box center [213, 243] width 235 height 31
click at [291, 236] on div "หาซื้อง่าย" at bounding box center [232, 244] width 174 height 16
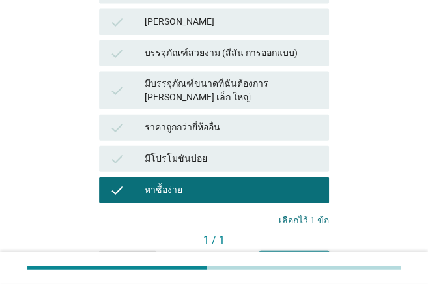
scroll to position [707, 0]
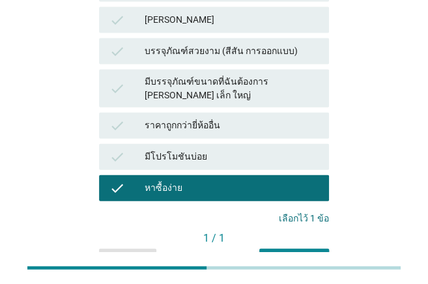
click at [283, 243] on div "คำถามต่อไป" at bounding box center [294, 260] width 49 height 14
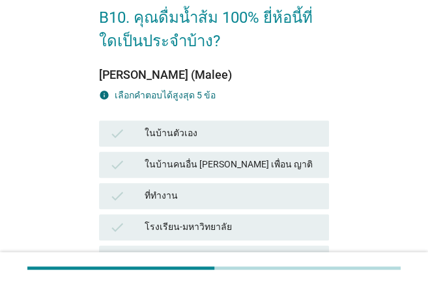
scroll to position [87, 0]
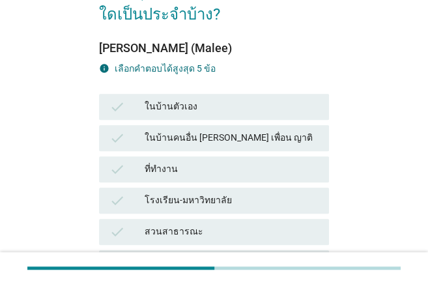
click at [190, 102] on div "ในบ้านตัวเอง" at bounding box center [232, 107] width 174 height 16
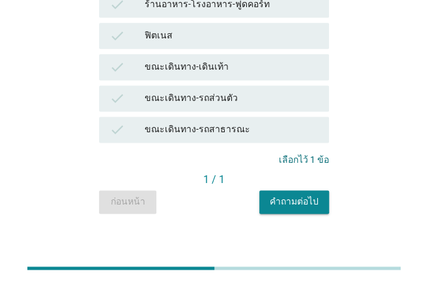
scroll to position [422, 0]
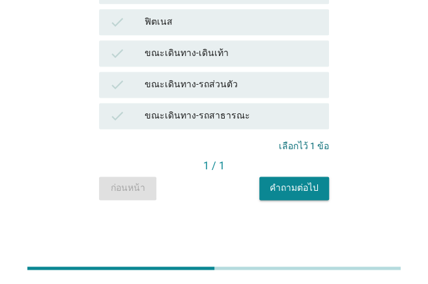
click at [276, 188] on div "คำถามต่อไป" at bounding box center [294, 188] width 49 height 14
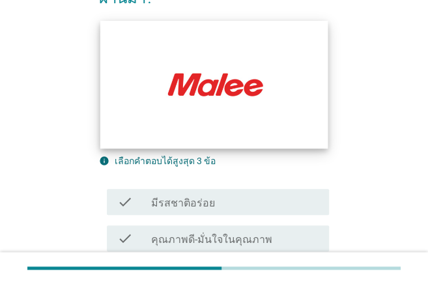
scroll to position [173, 0]
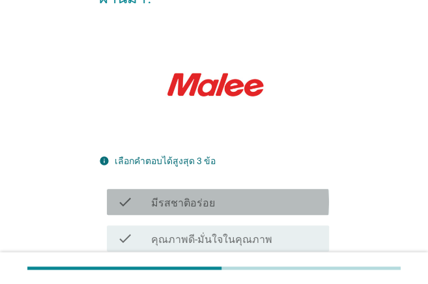
click at [218, 194] on div "check_box_outline_blank มีรสชาติอร่อย" at bounding box center [234, 202] width 167 height 16
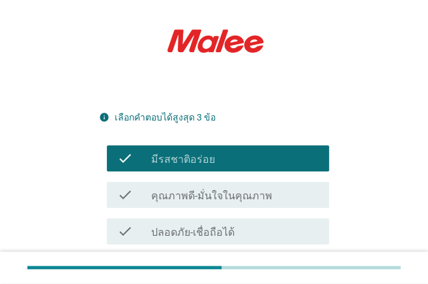
scroll to position [261, 0]
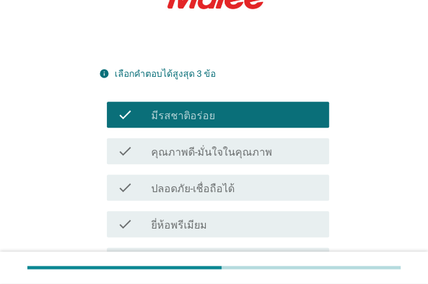
click at [233, 180] on div "check_box_outline_blank ปลอดภัย-เชื่อถือได้" at bounding box center [234, 188] width 167 height 16
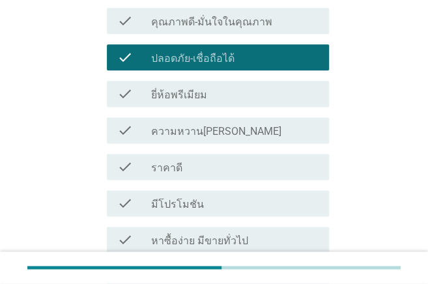
scroll to position [434, 0]
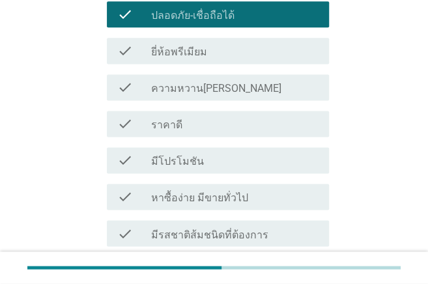
click at [229, 192] on label "หาซื้อง่าย มีขายทั่วไป" at bounding box center [199, 198] width 97 height 13
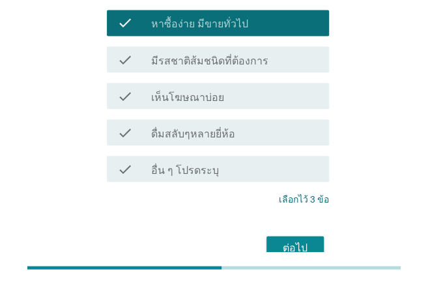
scroll to position [624, 0]
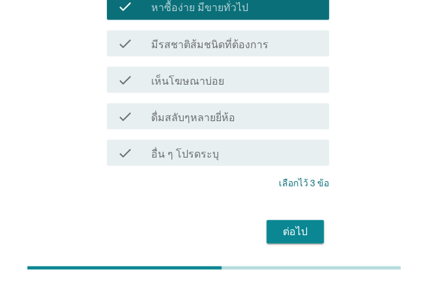
click at [308, 224] on div "ต่อไป" at bounding box center [295, 232] width 36 height 16
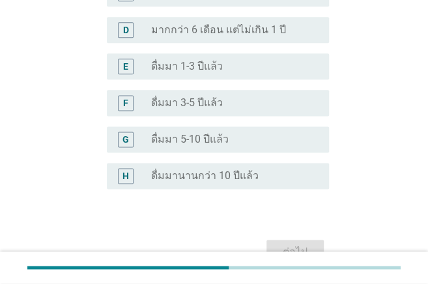
scroll to position [391, 0]
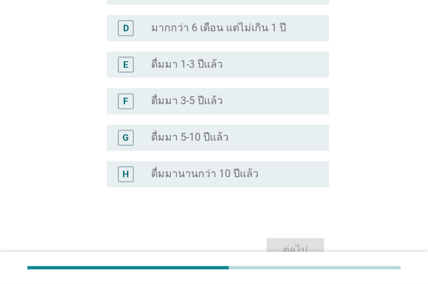
click at [207, 98] on label "ดื่มมา 3-5 ปีแล้ว" at bounding box center [187, 100] width 72 height 13
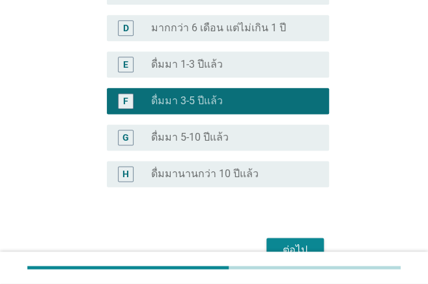
scroll to position [456, 0]
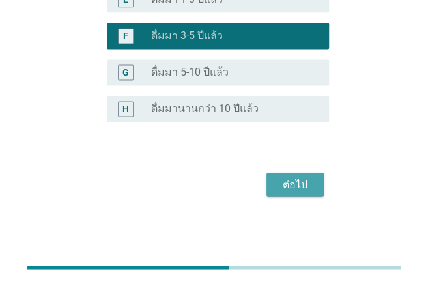
click at [283, 180] on div "ต่อไป" at bounding box center [295, 185] width 36 height 16
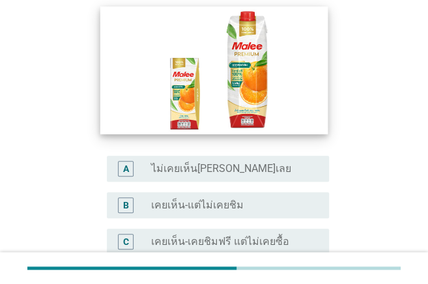
scroll to position [173, 0]
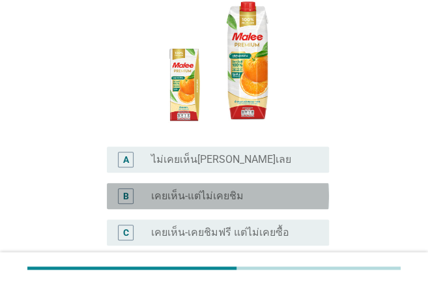
click at [258, 190] on div "radio_button_unchecked เคยเห็น-แต่ไม่เคยชิม" at bounding box center [229, 196] width 157 height 13
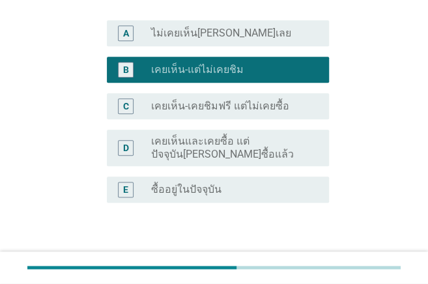
scroll to position [304, 0]
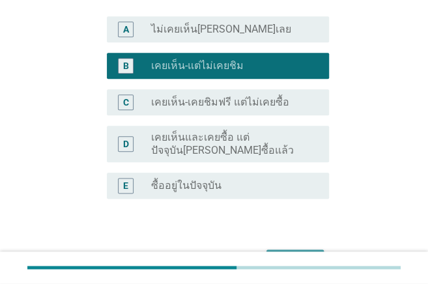
click at [293, 243] on div "ต่อไป" at bounding box center [295, 261] width 36 height 16
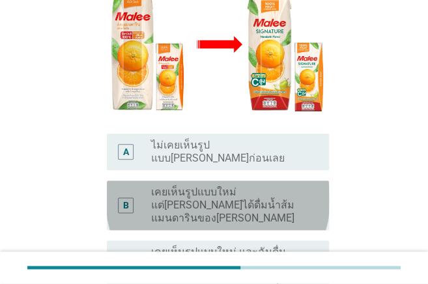
click at [258, 186] on label "เคยเห็นรูปแบบใหม่ แต่[PERSON_NAME]ได้ดื่มน้ำส้มแมนดารินของ[PERSON_NAME]" at bounding box center [229, 205] width 157 height 39
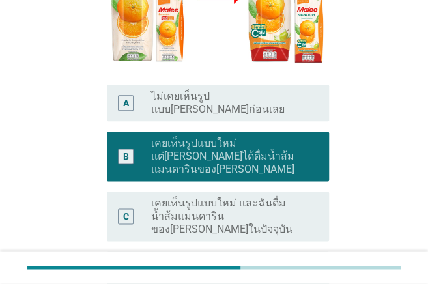
scroll to position [412, 0]
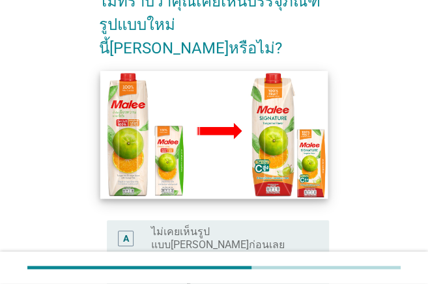
scroll to position [261, 0]
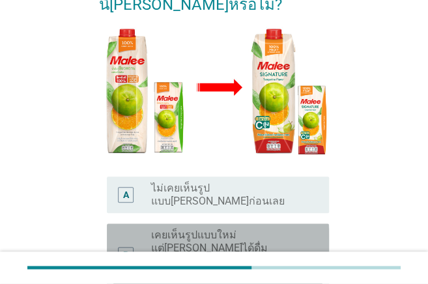
click at [291, 229] on label "เคยเห็นรูปแบบใหม่ แต่[PERSON_NAME]ได้ดื่มน้ำส้ม[PERSON_NAME]ของ[PERSON_NAME]" at bounding box center [229, 255] width 157 height 52
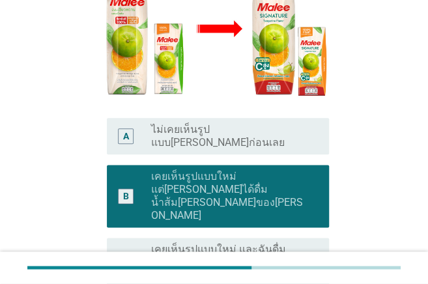
scroll to position [412, 0]
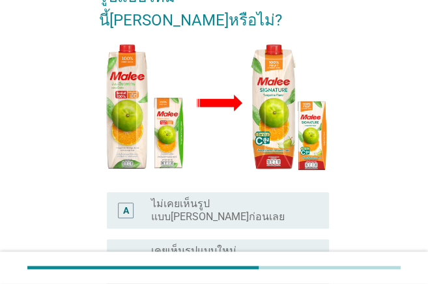
scroll to position [261, 0]
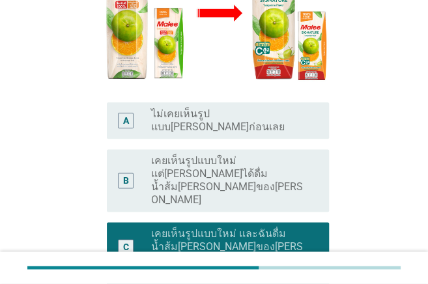
scroll to position [347, 0]
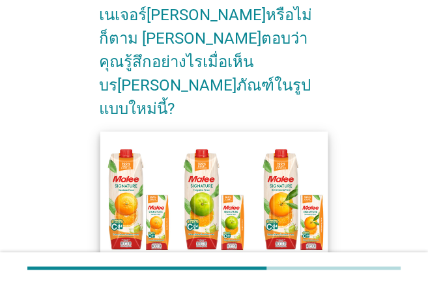
scroll to position [130, 0]
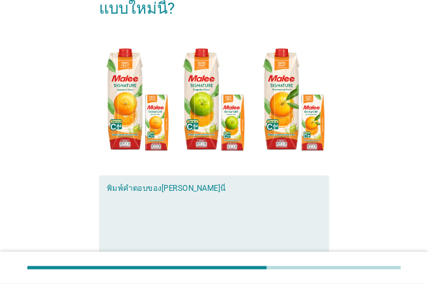
scroll to position [217, 0]
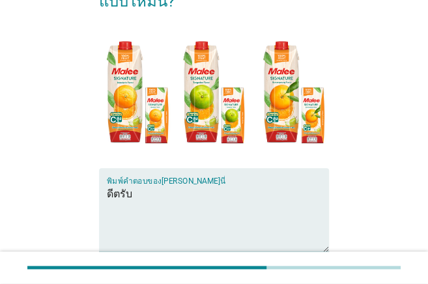
type textarea "ดีตรับ"
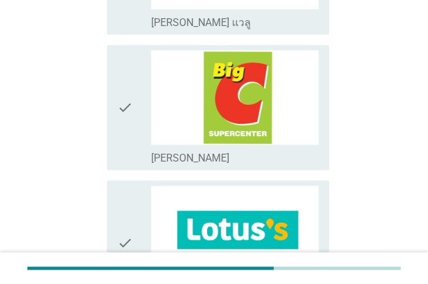
scroll to position [304, 0]
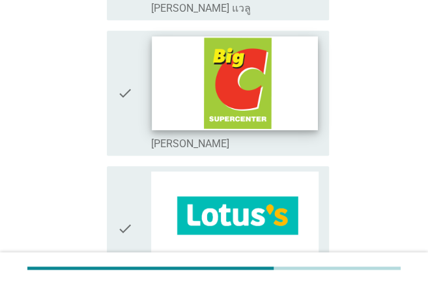
click at [196, 73] on img at bounding box center [235, 82] width 166 height 93
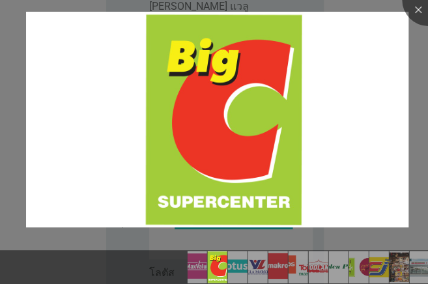
click at [22, 103] on div at bounding box center [214, 142] width 428 height 284
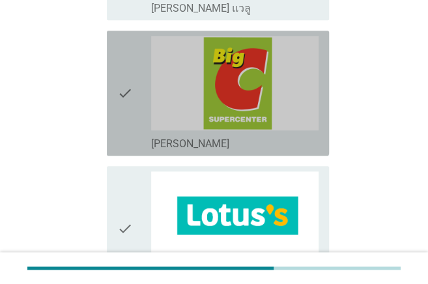
click at [131, 76] on icon "check" at bounding box center [125, 93] width 16 height 115
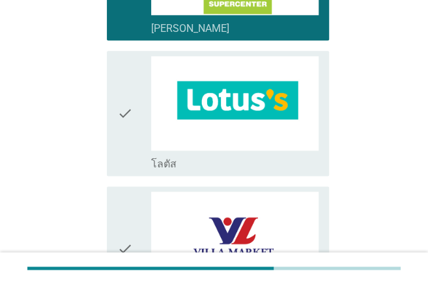
scroll to position [434, 0]
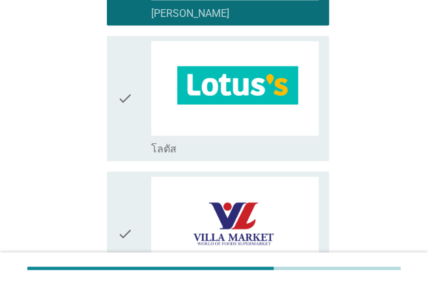
click at [131, 76] on icon "check" at bounding box center [125, 98] width 16 height 115
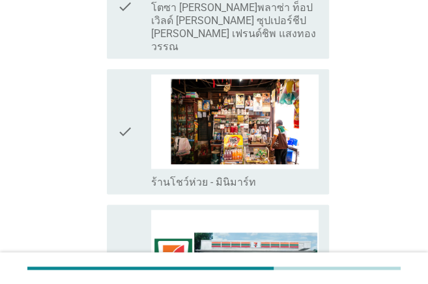
scroll to position [1651, 0]
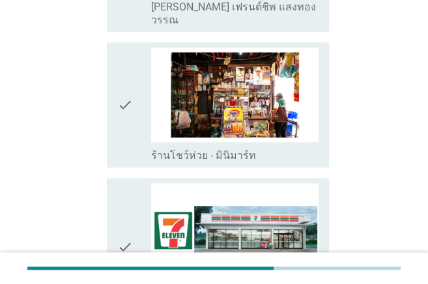
click at [116, 178] on div "check check_box_outline_blank เซเว่น-[PERSON_NAME] (7-11) - ซื้อหน้าร้าน" at bounding box center [218, 247] width 222 height 138
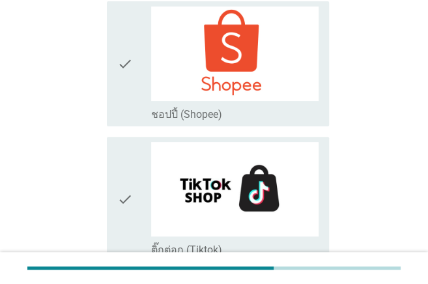
scroll to position [2619, 0]
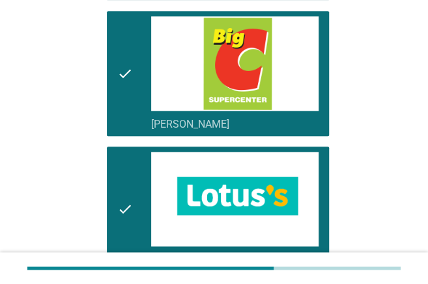
scroll to position [186, 0]
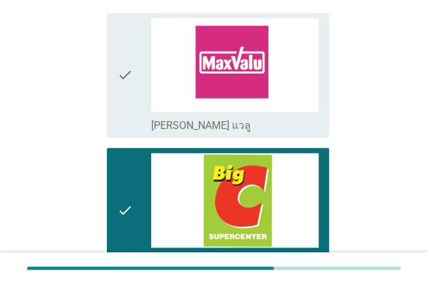
click at [132, 167] on icon "check" at bounding box center [125, 210] width 16 height 115
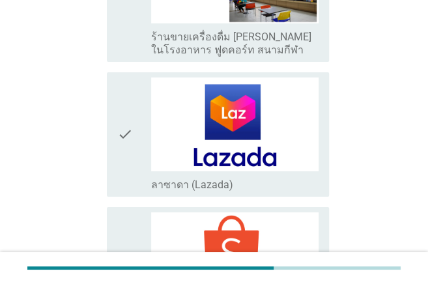
scroll to position [2605, 0]
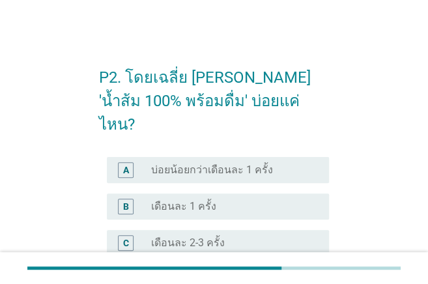
click at [171, 200] on label "เดือนละ 1 ครั้ง" at bounding box center [183, 206] width 65 height 13
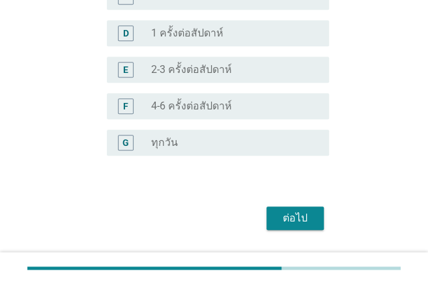
scroll to position [257, 0]
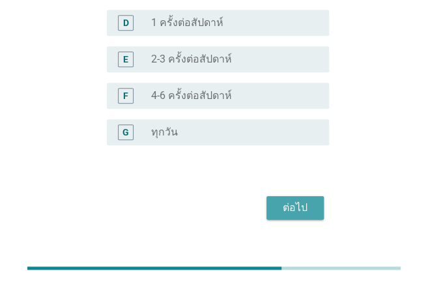
click at [304, 200] on div "ต่อไป" at bounding box center [295, 208] width 36 height 16
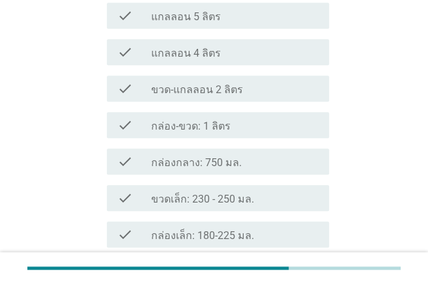
scroll to position [217, 0]
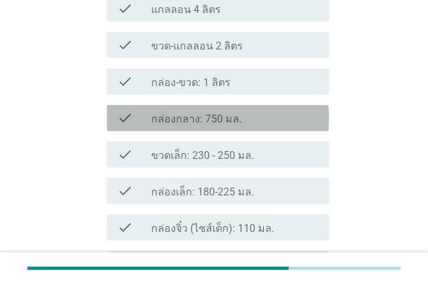
click at [221, 113] on label "กล่องกลาง: 750 มล." at bounding box center [196, 119] width 91 height 13
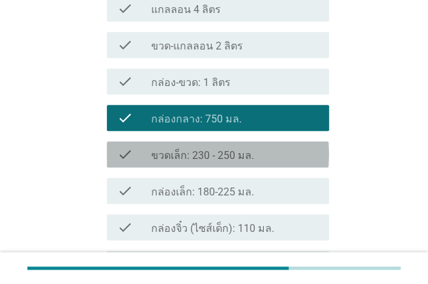
click at [214, 149] on label "ขวดเล็ก: 230 - 250 มล." at bounding box center [202, 155] width 103 height 13
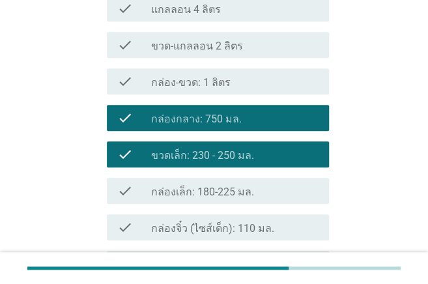
click at [211, 113] on label "กล่องกลาง: 750 มล." at bounding box center [196, 119] width 91 height 13
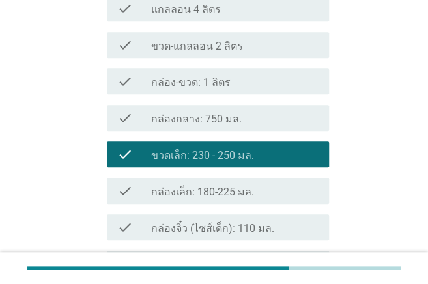
click at [211, 113] on label "กล่องกลาง: 750 มล." at bounding box center [196, 119] width 91 height 13
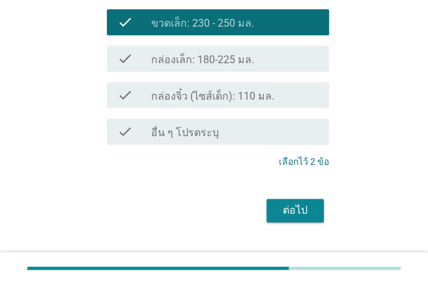
scroll to position [352, 0]
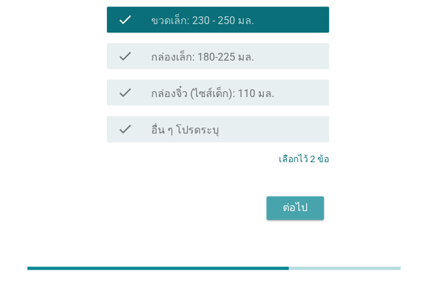
click at [292, 200] on div "ต่อไป" at bounding box center [295, 208] width 36 height 16
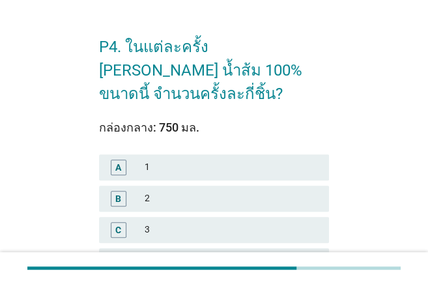
scroll to position [43, 0]
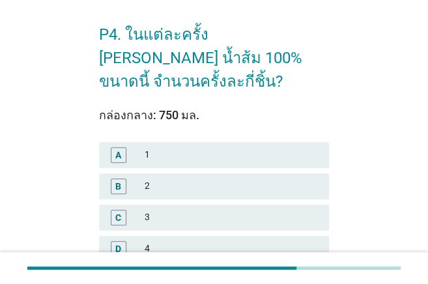
click at [168, 147] on div "1" at bounding box center [232, 155] width 174 height 16
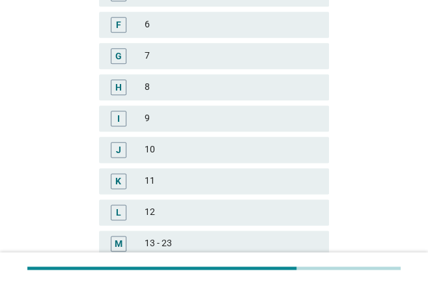
scroll to position [478, 0]
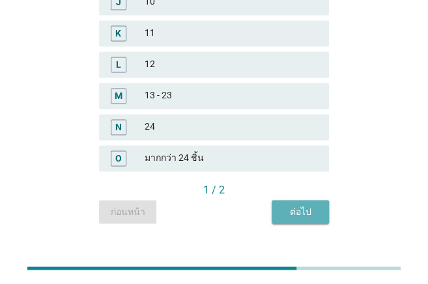
click at [302, 205] on div "ต่อไป" at bounding box center [300, 212] width 36 height 14
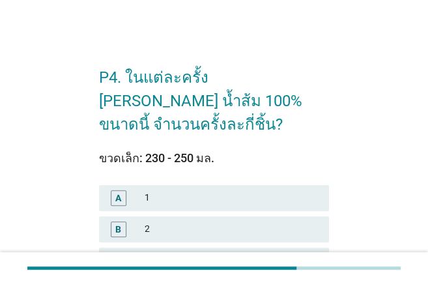
click at [151, 190] on div "1" at bounding box center [232, 198] width 174 height 16
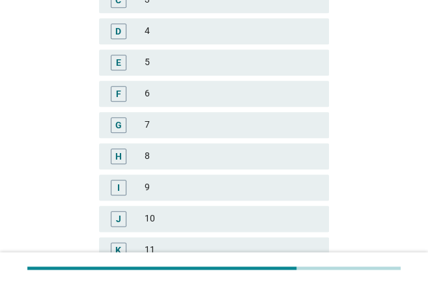
scroll to position [478, 0]
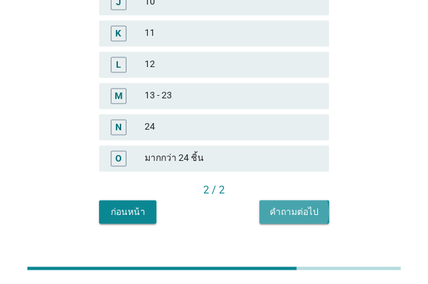
click at [317, 205] on div "คำถามต่อไป" at bounding box center [294, 212] width 49 height 14
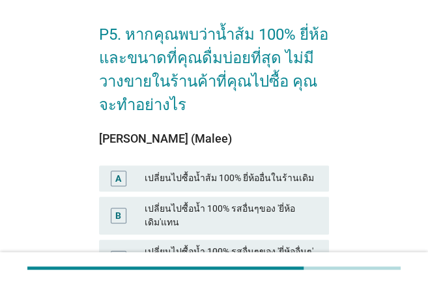
scroll to position [87, 0]
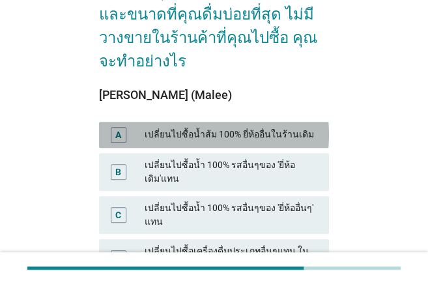
click at [277, 137] on div "เปลี่ยนไปซื้อน้ำส้ม 100% ยี่ห้ออื่นในร้านเดิม" at bounding box center [232, 135] width 174 height 16
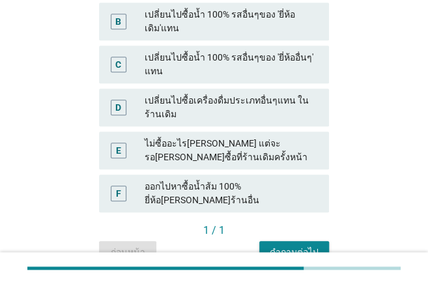
scroll to position [290, 0]
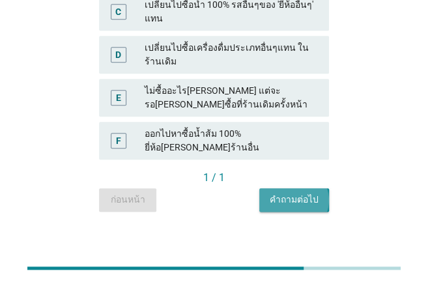
click at [321, 190] on button "คำถามต่อไป" at bounding box center [294, 199] width 70 height 23
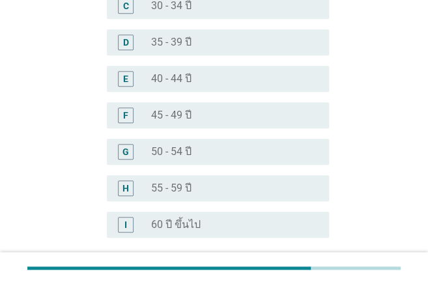
scroll to position [217, 0]
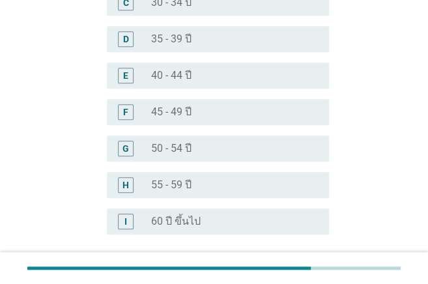
click at [190, 152] on label "50 - 54 ปี" at bounding box center [171, 148] width 40 height 13
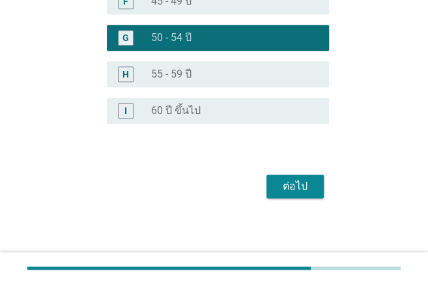
scroll to position [330, 0]
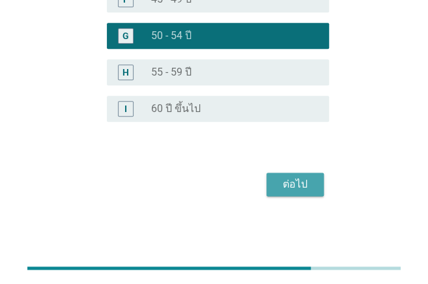
click at [276, 186] on button "ต่อไป" at bounding box center [295, 184] width 57 height 23
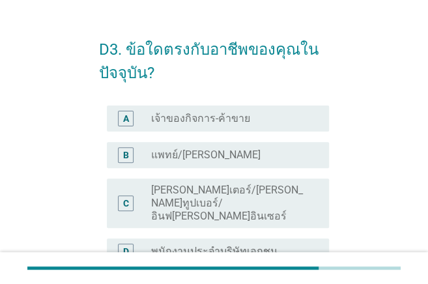
scroll to position [43, 0]
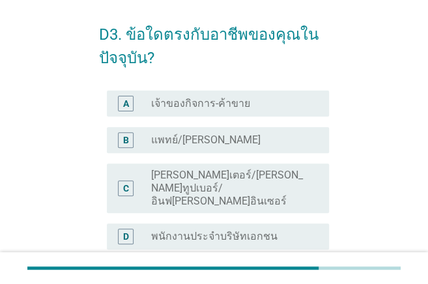
click at [225, 230] on label "พนักงานประจำบริษัทเอกชน" at bounding box center [214, 236] width 126 height 13
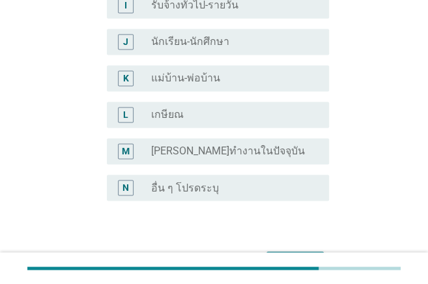
scroll to position [533, 0]
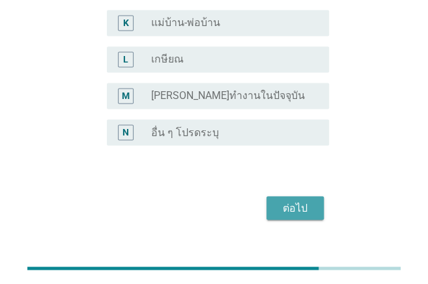
click at [298, 200] on div "ต่อไป" at bounding box center [295, 208] width 36 height 16
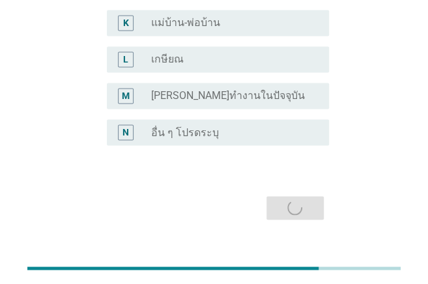
scroll to position [0, 0]
